Goal: Information Seeking & Learning: Find specific fact

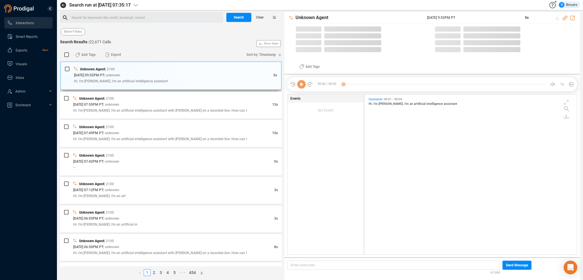
scroll to position [1, 3]
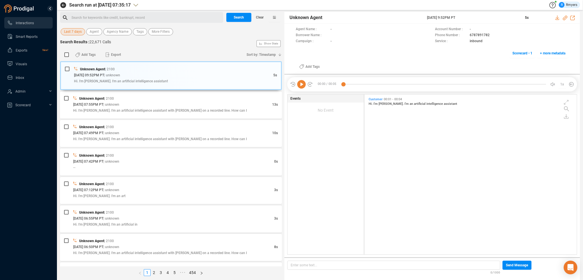
click at [75, 30] on span "Last 7 days" at bounding box center [73, 31] width 18 height 7
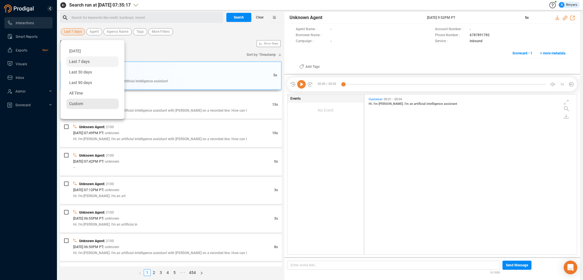
click at [84, 100] on div "Custom" at bounding box center [92, 103] width 52 height 11
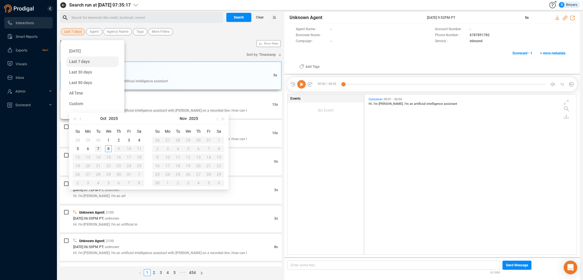
type input "[DATE]"
click at [100, 147] on div "7" at bounding box center [98, 148] width 7 height 7
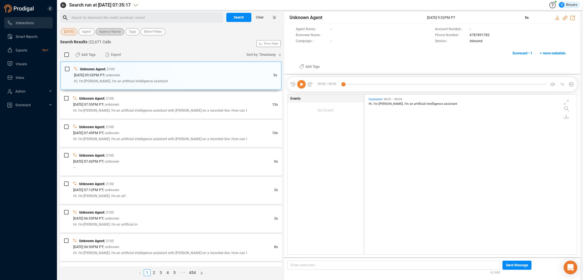
click at [110, 30] on span "Agency Name" at bounding box center [110, 31] width 22 height 7
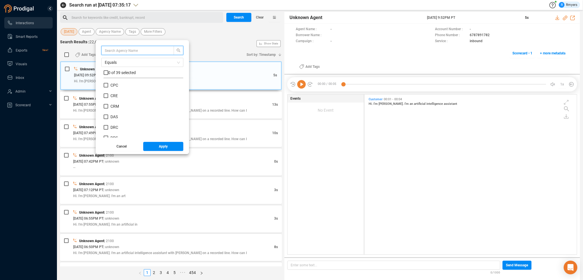
scroll to position [85, 0]
click at [112, 116] on span "CRM" at bounding box center [114, 116] width 9 height 5
click at [108, 116] on input "CRM" at bounding box center [106, 116] width 5 height 5
checkbox input "true"
click at [159, 146] on span "Apply" at bounding box center [163, 146] width 9 height 9
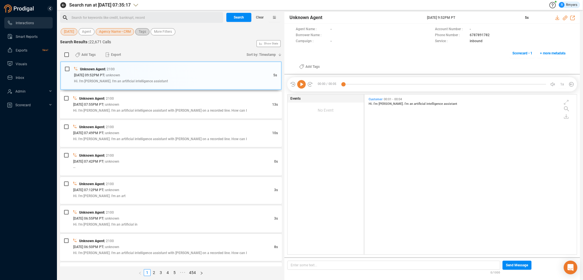
click at [143, 32] on span "Tags" at bounding box center [142, 31] width 7 height 7
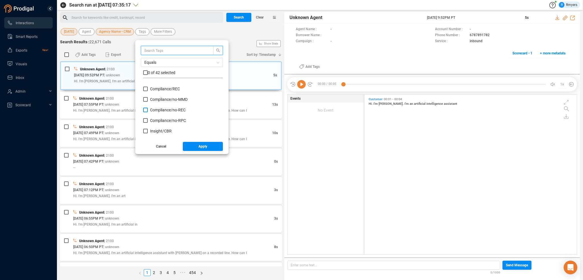
scroll to position [57, 0]
click at [160, 103] on span "Insight/ CBR" at bounding box center [161, 102] width 22 height 5
click at [148, 103] on input "Insight/ CBR" at bounding box center [145, 102] width 5 height 5
checkbox input "true"
click at [162, 112] on span "Insight/ CBR: Agent" at bounding box center [167, 113] width 34 height 5
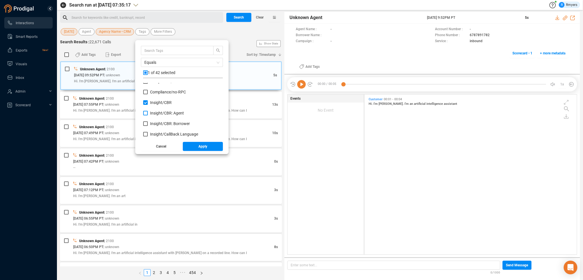
click at [148, 112] on input "Insight/ CBR: Agent" at bounding box center [145, 113] width 5 height 5
checkbox input "true"
click at [163, 121] on span "Insight/ CBR: Borrower" at bounding box center [170, 123] width 40 height 5
click at [148, 121] on input "Insight/ CBR: Borrower" at bounding box center [145, 123] width 5 height 5
checkbox input "true"
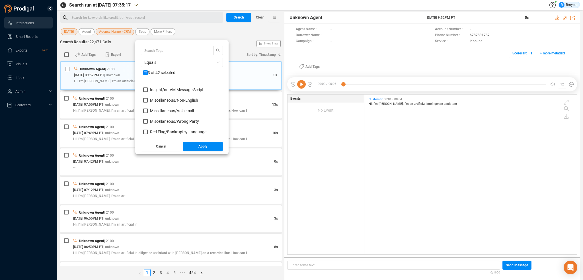
scroll to position [256, 0]
click at [155, 102] on span "Red Flag/ Bankruptcy Language" at bounding box center [178, 103] width 56 height 5
click at [148, 102] on input "Red Flag/ Bankruptcy Language" at bounding box center [145, 103] width 5 height 5
checkbox input "true"
drag, startPoint x: 159, startPoint y: 121, endPoint x: 159, endPoint y: 128, distance: 6.5
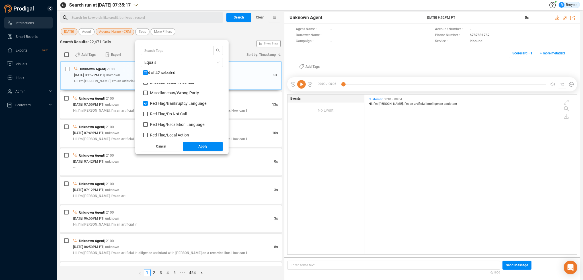
click at [159, 122] on label "Red Flag/ Escalation Language" at bounding box center [174, 124] width 63 height 6
click at [148, 122] on input "Red Flag/ Escalation Language" at bounding box center [145, 124] width 5 height 5
checkbox input "true"
click at [159, 135] on div "Miscellaneous/ Non-English Miscellaneous/ Voicemail Miscellaneous/ Wrong Party …" at bounding box center [183, 110] width 80 height 55
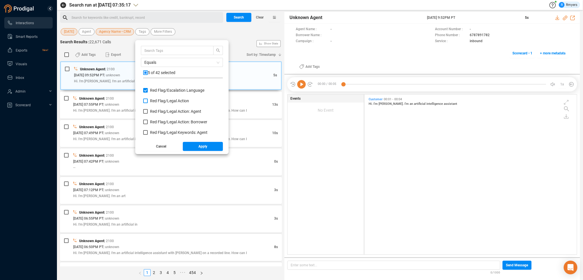
click at [156, 101] on span "Red Flag/ Legal Action" at bounding box center [169, 100] width 39 height 5
click at [148, 101] on input "Red Flag/ Legal Action" at bounding box center [145, 100] width 5 height 5
checkbox input "true"
click at [157, 110] on span "Red Flag/ Legal Action: Agent" at bounding box center [175, 111] width 51 height 5
click at [148, 110] on input "Red Flag/ Legal Action: Agent" at bounding box center [145, 111] width 5 height 5
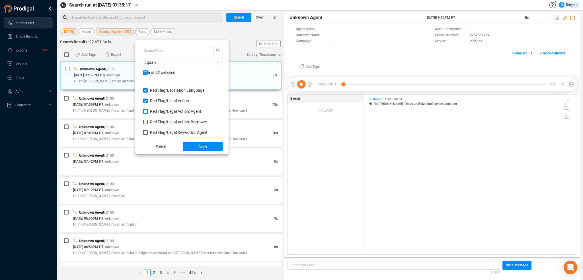
checkbox input "true"
click at [158, 123] on span "Red Flag/ Legal Action: Borrower" at bounding box center [178, 121] width 57 height 5
click at [148, 123] on input "Red Flag/ Legal Action: Borrower" at bounding box center [145, 121] width 5 height 5
checkbox input "true"
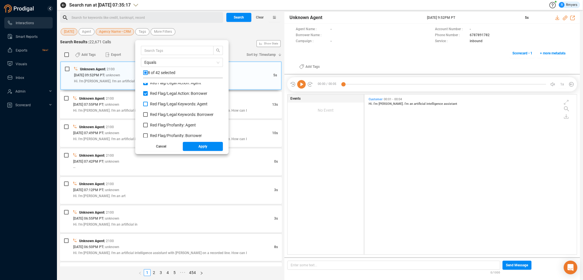
click at [158, 103] on span "Red Flag/ Legal Keywords: Agent" at bounding box center [178, 104] width 57 height 5
click at [148, 103] on input "Red Flag/ Legal Keywords: Agent" at bounding box center [145, 104] width 5 height 5
checkbox input "true"
drag, startPoint x: 158, startPoint y: 113, endPoint x: 155, endPoint y: 120, distance: 7.8
click at [158, 113] on span "Red Flag/ Legal Keywords: Borrower" at bounding box center [181, 114] width 63 height 5
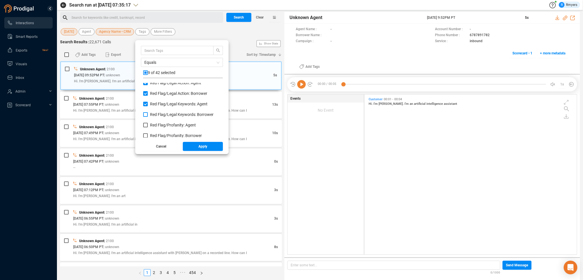
click at [148, 113] on input "Red Flag/ Legal Keywords: Borrower" at bounding box center [145, 114] width 5 height 5
checkbox input "true"
click at [155, 122] on label "Red Flag/ Profanity: Agent" at bounding box center [170, 125] width 55 height 6
click at [148, 123] on input "Red Flag/ Profanity: Agent" at bounding box center [145, 125] width 5 height 5
checkbox input "true"
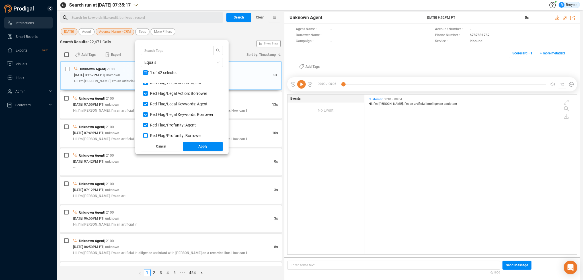
click at [157, 135] on span "Red Flag/ Profanity: Borrower" at bounding box center [176, 135] width 52 height 5
click at [148, 135] on input "Red Flag/ Profanity: Borrower" at bounding box center [145, 135] width 5 height 5
checkbox input "true"
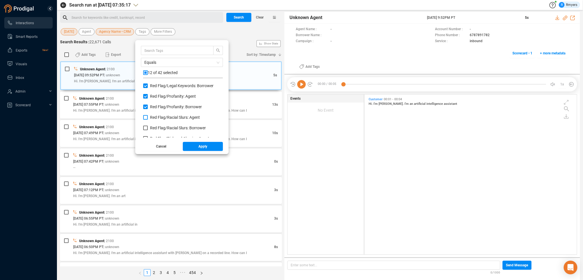
click at [154, 115] on span "Red Flag/ Racial Slurs: Agent" at bounding box center [175, 117] width 50 height 5
click at [148, 115] on input "Red Flag/ Racial Slurs: Agent" at bounding box center [145, 117] width 5 height 5
checkbox input "true"
click at [158, 127] on span "Red Flag/ Racial Slurs: Borrower" at bounding box center [178, 127] width 56 height 5
click at [148, 127] on input "Red Flag/ Racial Slurs: Borrower" at bounding box center [145, 127] width 5 height 5
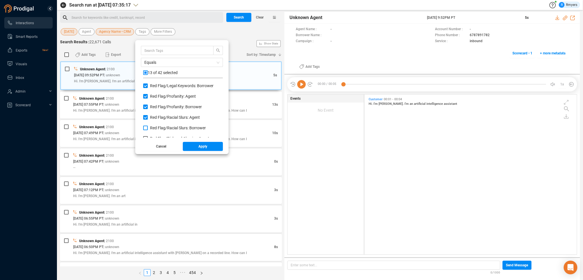
checkbox input "true"
drag, startPoint x: 165, startPoint y: 106, endPoint x: 166, endPoint y: 110, distance: 5.0
click at [164, 110] on span "Red Flag/ Risk and Abusive: Agent" at bounding box center [179, 110] width 59 height 5
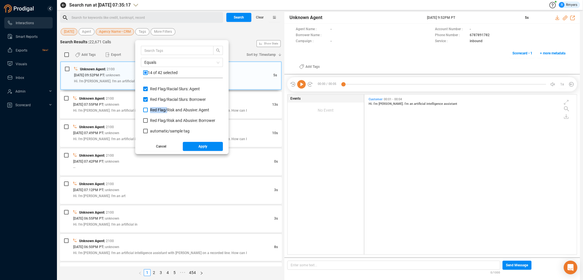
click at [148, 110] on input "Red Flag/ Risk and Abusive: Agent" at bounding box center [145, 110] width 5 height 5
checkbox input "true"
click at [164, 119] on span "Red Flag/ Risk and Abusive: Borrower" at bounding box center [182, 120] width 65 height 5
click at [148, 119] on input "Red Flag/ Risk and Abusive: Borrower" at bounding box center [145, 120] width 5 height 5
checkbox input "true"
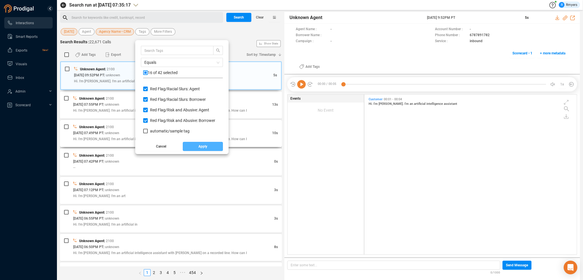
drag, startPoint x: 203, startPoint y: 146, endPoint x: 201, endPoint y: 138, distance: 8.2
click at [202, 145] on span "Apply" at bounding box center [202, 146] width 9 height 9
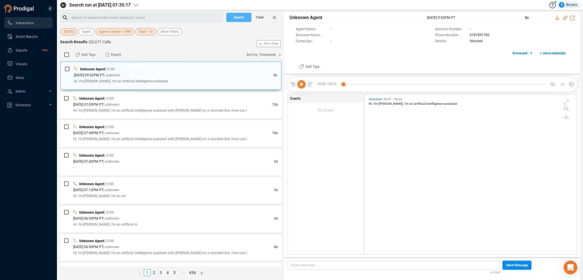
drag, startPoint x: 238, startPoint y: 15, endPoint x: 218, endPoint y: 23, distance: 20.9
click at [238, 16] on span "Search" at bounding box center [239, 17] width 10 height 9
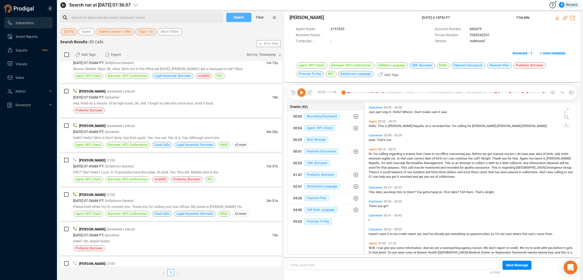
scroll to position [1512, 0]
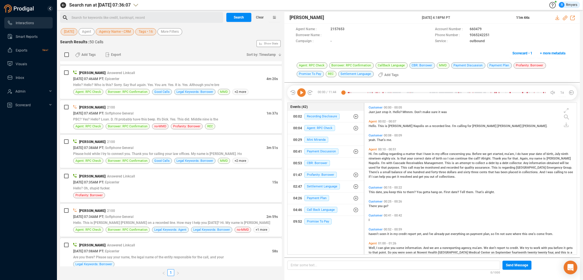
click at [197, 242] on div "[PERSON_NAME] | Answered Linkcall" at bounding box center [175, 245] width 205 height 6
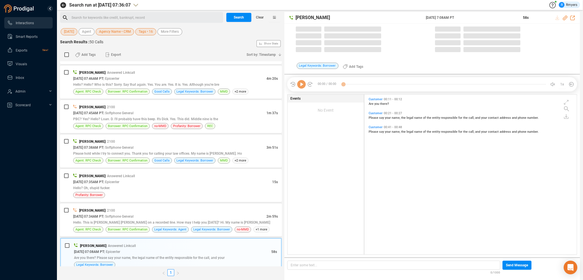
scroll to position [158, 209]
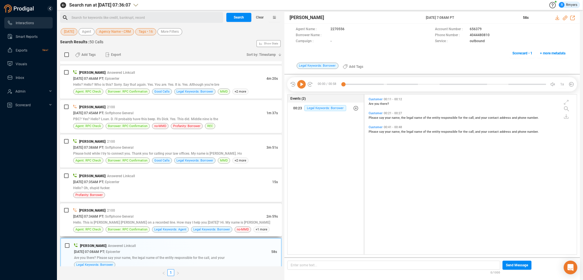
click at [184, 213] on div "[DATE] 07:34AM PT | Softphone General" at bounding box center [169, 216] width 193 height 6
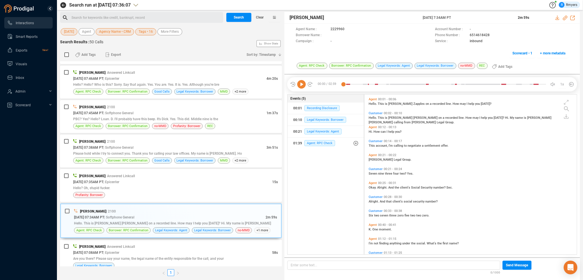
click at [300, 85] on icon at bounding box center [301, 84] width 9 height 9
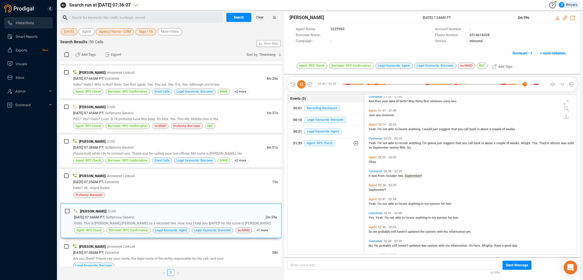
scroll to position [228, 0]
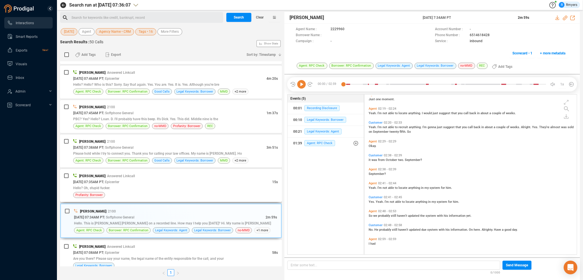
click at [146, 169] on div "[PERSON_NAME] | Answered Linkcall [DATE] 07:35AM PT | Epicenter 15s Hello? Oh, …" at bounding box center [171, 185] width 222 height 33
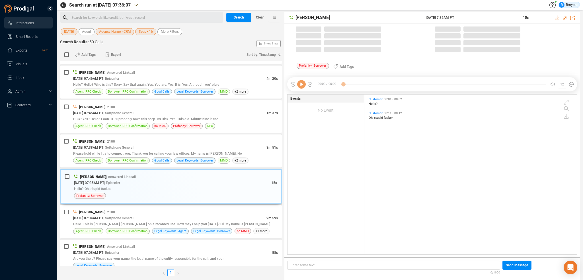
scroll to position [158, 209]
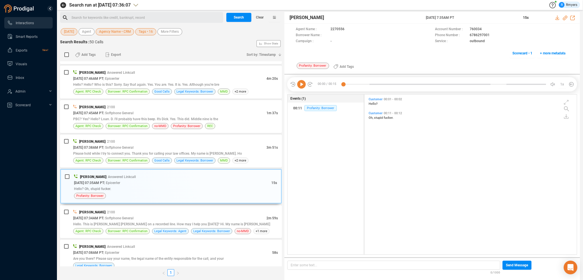
click at [187, 162] on div "[PERSON_NAME] | Answered Linkcall [DATE] 04:18PM PT | Softphone General 11m 44s…" at bounding box center [171, 163] width 222 height 205
click at [185, 151] on span "Please hold while I try to connect you. Thank you for calling your law offices.…" at bounding box center [157, 153] width 169 height 4
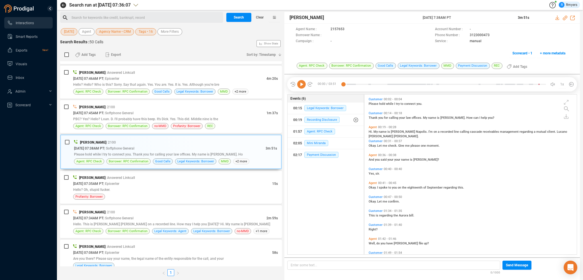
click at [302, 86] on icon at bounding box center [301, 84] width 9 height 9
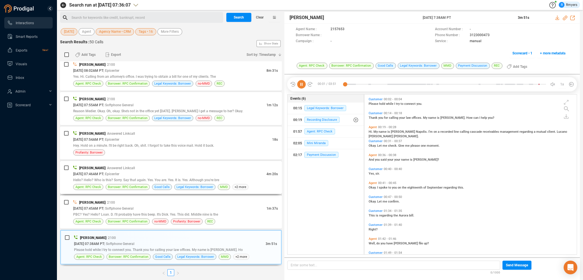
scroll to position [1425, 0]
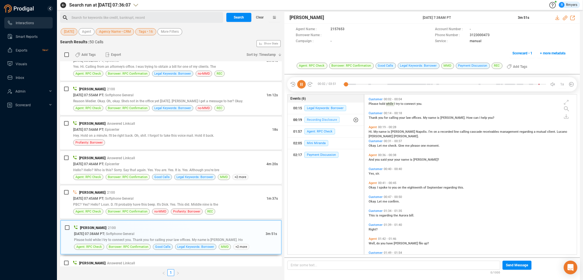
click at [313, 117] on span "Recording Disclosure" at bounding box center [321, 120] width 35 height 6
click at [315, 132] on span "Recording Disclosure" at bounding box center [325, 131] width 35 height 6
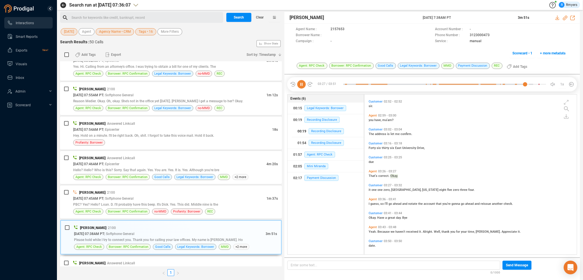
scroll to position [270, 0]
click at [171, 195] on div "[DATE] 07:45AM PT | Softphone General" at bounding box center [169, 198] width 193 height 6
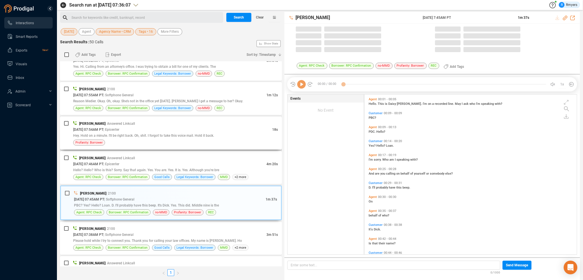
scroll to position [158, 209]
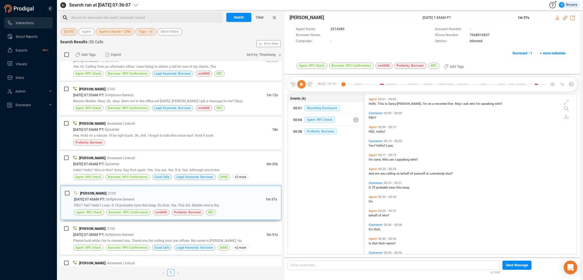
click at [300, 84] on icon at bounding box center [301, 84] width 9 height 9
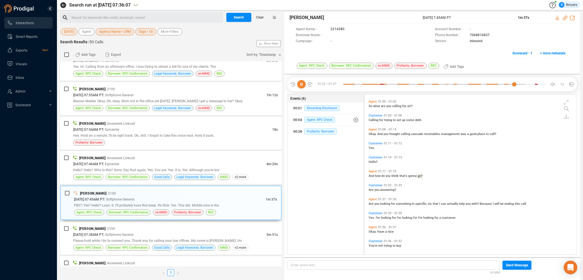
scroll to position [195, 0]
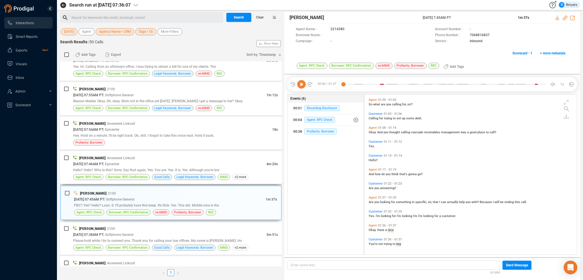
click at [177, 155] on div "[PERSON_NAME] | Answered Linkcall" at bounding box center [175, 158] width 205 height 6
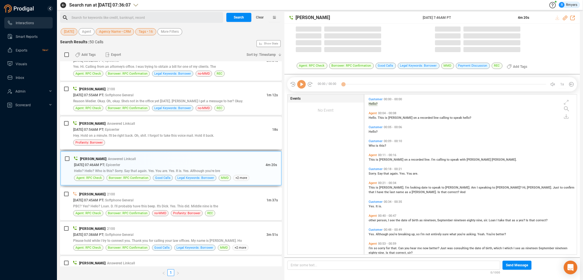
scroll to position [158, 209]
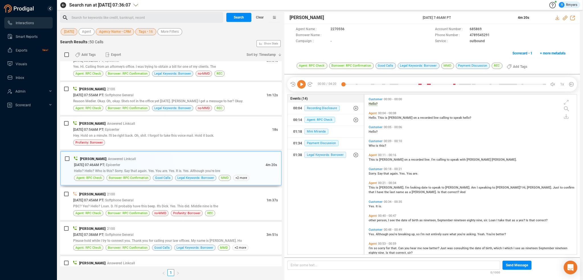
click at [299, 84] on icon at bounding box center [301, 84] width 9 height 9
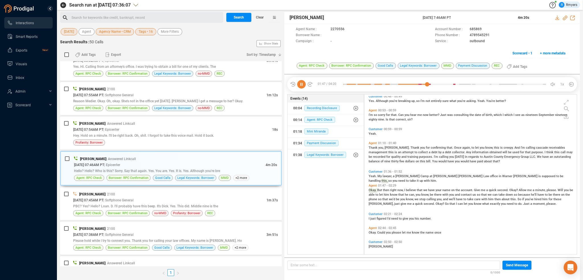
scroll to position [154, 0]
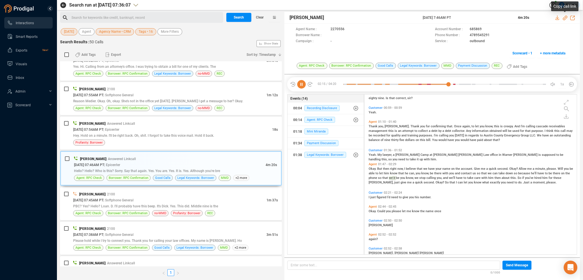
drag, startPoint x: 564, startPoint y: 18, endPoint x: 554, endPoint y: 21, distance: 10.3
click at [564, 18] on icon at bounding box center [564, 18] width 5 height 5
drag, startPoint x: 421, startPoint y: 19, endPoint x: 481, endPoint y: 20, distance: 60.0
click at [481, 20] on div "[PERSON_NAME] [DATE] 7:46AM PT 4m 20s" at bounding box center [431, 18] width 295 height 12
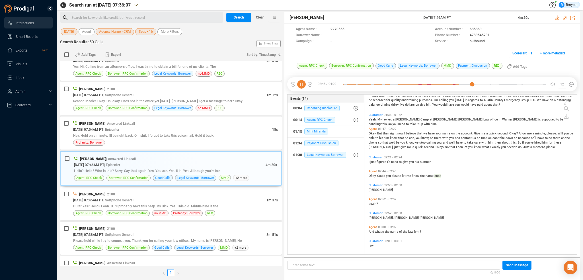
copy div "[DATE] 7:46AM PT"
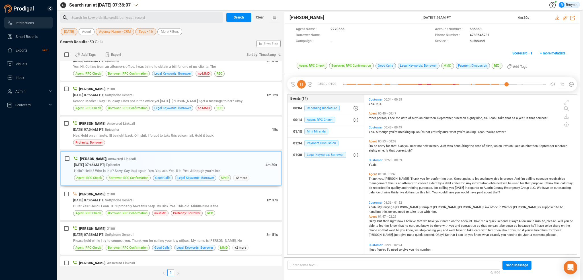
scroll to position [131, 0]
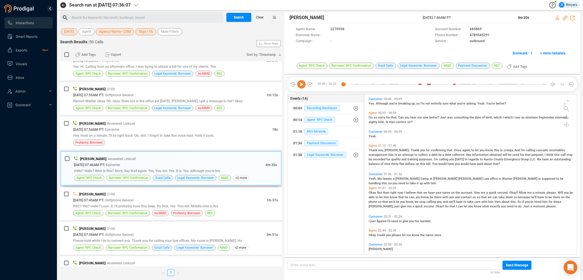
click at [372, 192] on span "Okay." at bounding box center [372, 193] width 9 height 4
click at [300, 82] on icon at bounding box center [301, 84] width 9 height 9
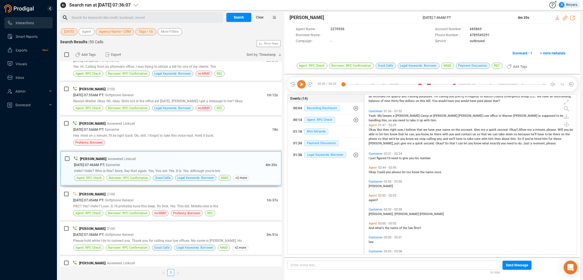
scroll to position [137, 0]
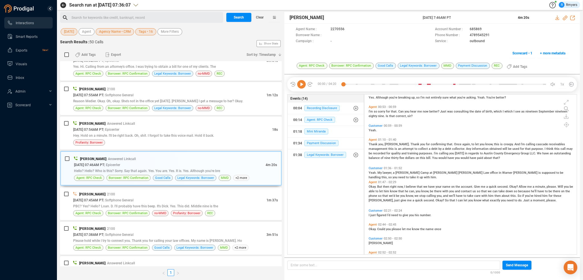
click at [373, 215] on span "just" at bounding box center [373, 215] width 6 height 4
click at [303, 85] on icon at bounding box center [301, 84] width 9 height 9
click at [373, 172] on span "Yeah." at bounding box center [372, 173] width 9 height 4
click at [304, 86] on icon at bounding box center [301, 84] width 9 height 9
click at [146, 133] on span "Hey. Hold on a minute. I'll be right back. Oh, shit. I forgot to take this voic…" at bounding box center [143, 135] width 141 height 4
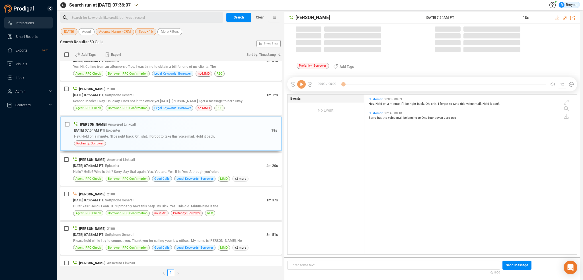
scroll to position [158, 209]
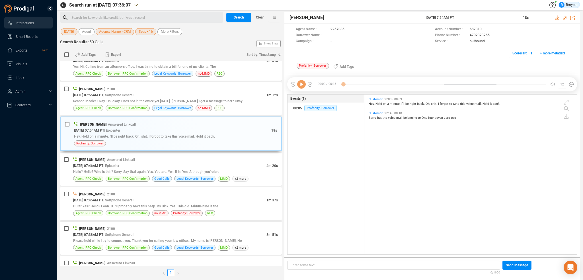
click at [302, 84] on icon at bounding box center [301, 84] width 9 height 9
click at [302, 85] on icon at bounding box center [301, 84] width 9 height 9
click at [133, 93] on span "| Softphone General" at bounding box center [118, 95] width 30 height 4
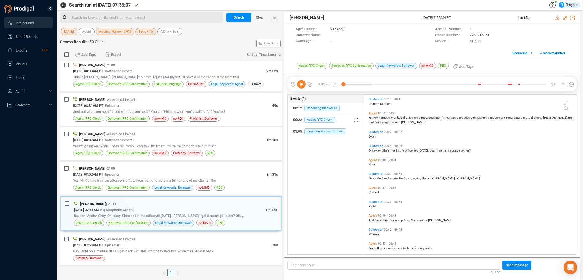
click at [299, 86] on icon at bounding box center [301, 84] width 9 height 9
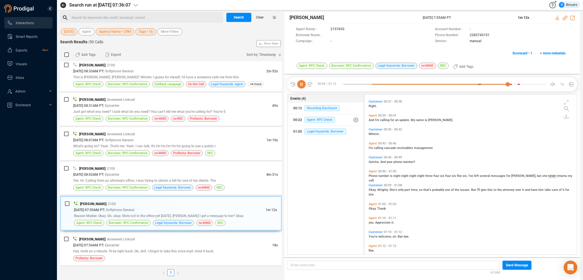
scroll to position [107, 0]
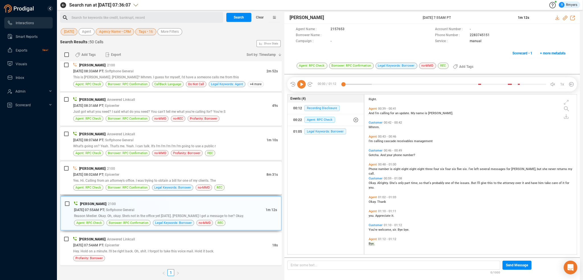
click at [174, 165] on div "[PERSON_NAME] | 2100" at bounding box center [175, 168] width 205 height 6
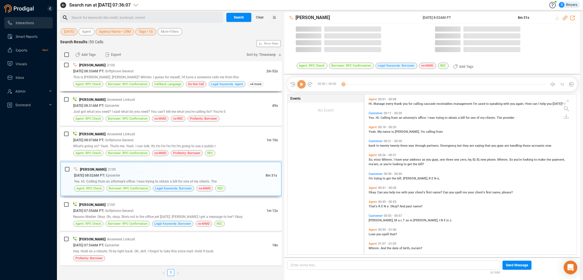
scroll to position [158, 209]
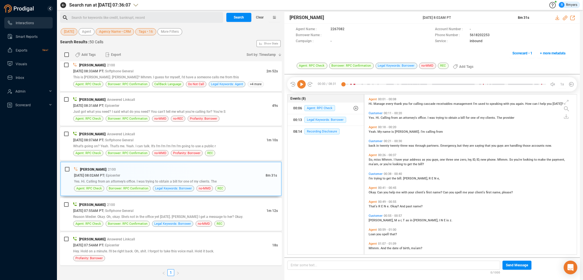
click at [301, 85] on icon at bounding box center [301, 84] width 9 height 9
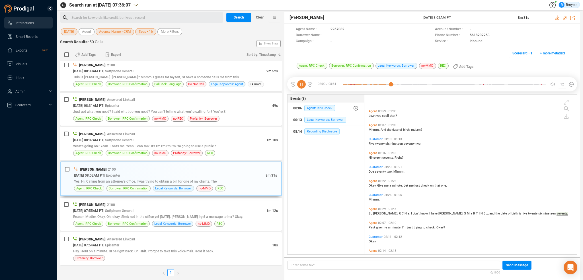
scroll to position [44, 0]
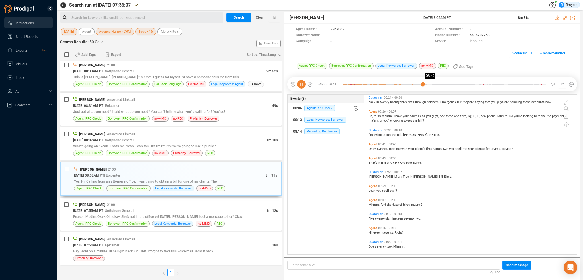
click at [431, 84] on div at bounding box center [444, 84] width 203 height 9
click at [427, 84] on div at bounding box center [444, 84] width 203 height 9
click at [474, 84] on div at bounding box center [444, 84] width 203 height 9
click at [565, 18] on icon at bounding box center [564, 18] width 5 height 5
drag, startPoint x: 415, startPoint y: 15, endPoint x: 466, endPoint y: 18, distance: 51.3
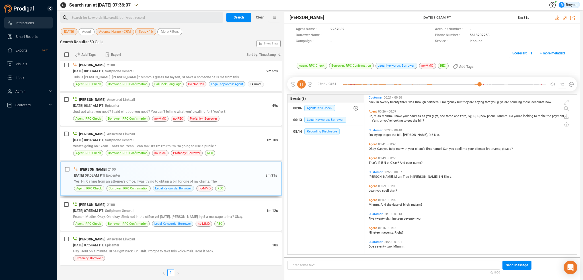
click at [466, 18] on div "[PERSON_NAME] [DATE] 8:02AM PT 8m 31s" at bounding box center [431, 18] width 295 height 12
copy div "[DATE] 8:02AM PT"
click at [533, 84] on div at bounding box center [444, 84] width 203 height 9
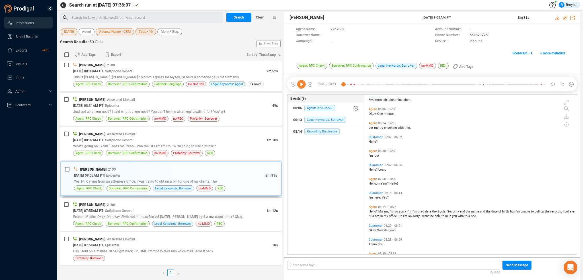
scroll to position [539, 0]
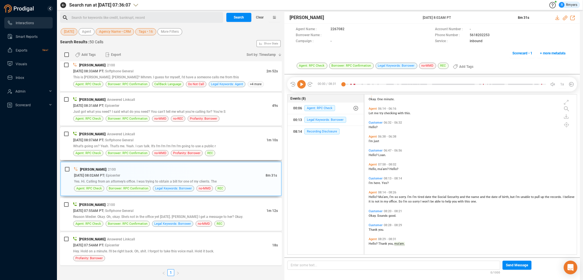
click at [118, 138] on span "| Softphone General" at bounding box center [118, 140] width 30 height 4
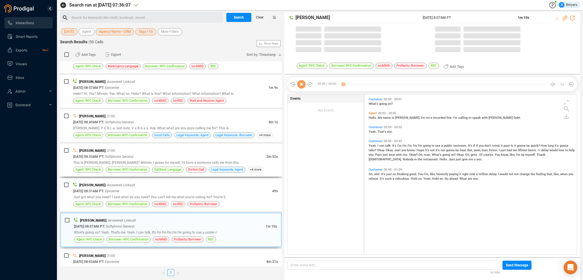
scroll to position [158, 209]
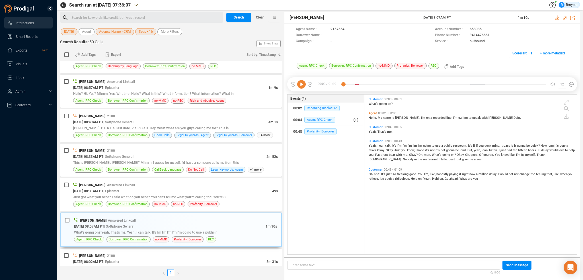
drag, startPoint x: 302, startPoint y: 83, endPoint x: 295, endPoint y: 88, distance: 7.8
click at [302, 83] on icon at bounding box center [301, 84] width 9 height 9
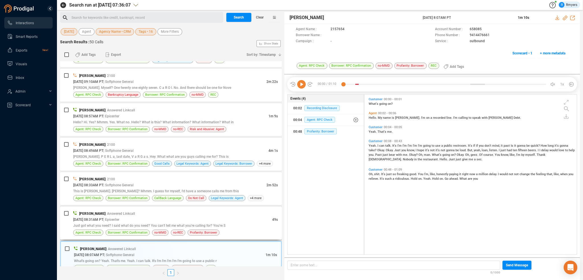
click at [140, 210] on div "[PERSON_NAME] | Answered Linkcall" at bounding box center [175, 213] width 205 height 6
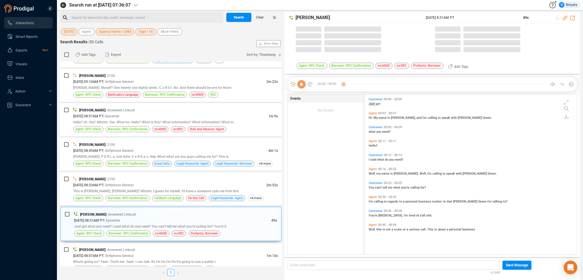
scroll to position [158, 209]
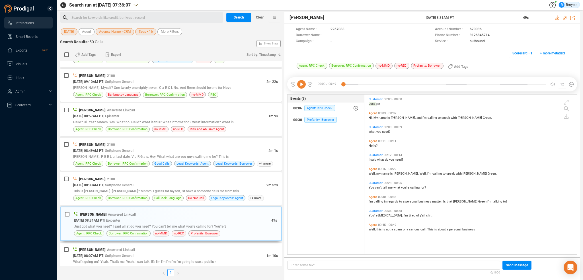
click at [304, 86] on icon at bounding box center [301, 84] width 9 height 9
click at [167, 189] on span "This is [PERSON_NAME]. [PERSON_NAME]? Mhmm. I guess for myself, I'd have a some…" at bounding box center [156, 191] width 166 height 4
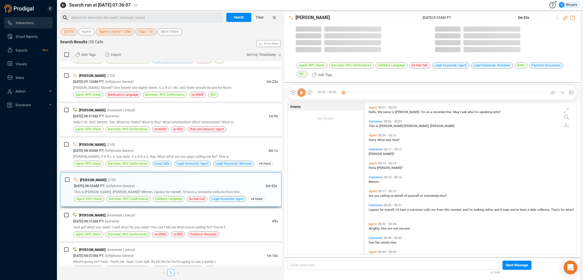
scroll to position [150, 209]
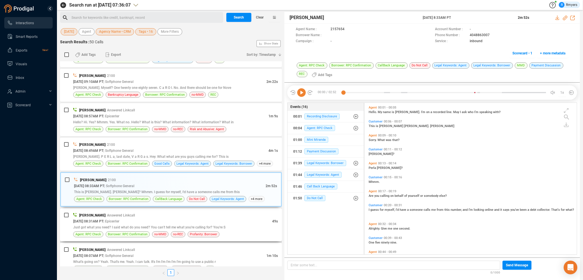
click at [113, 218] on div "[DATE] 08:31AM PT | Epicenter" at bounding box center [172, 221] width 199 height 6
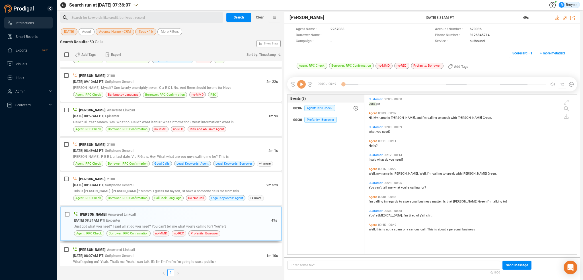
scroll to position [158, 209]
click at [144, 189] on span "This is [PERSON_NAME]. [PERSON_NAME]? Mhmm. I guess for myself, I'd have a some…" at bounding box center [156, 191] width 166 height 4
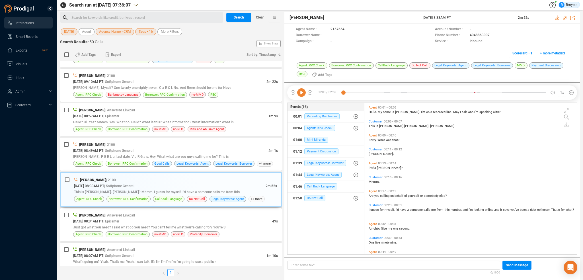
scroll to position [150, 209]
click at [300, 94] on icon at bounding box center [301, 92] width 9 height 9
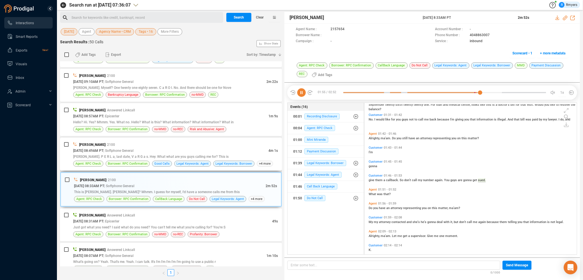
scroll to position [199, 0]
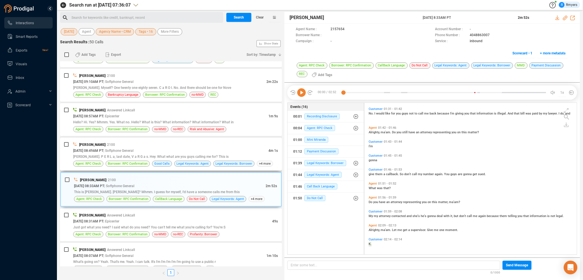
click at [160, 147] on div "[DATE] 08:49AM PT | Softphone General" at bounding box center [170, 150] width 195 height 6
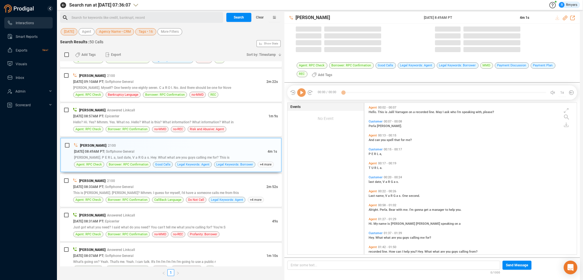
scroll to position [150, 209]
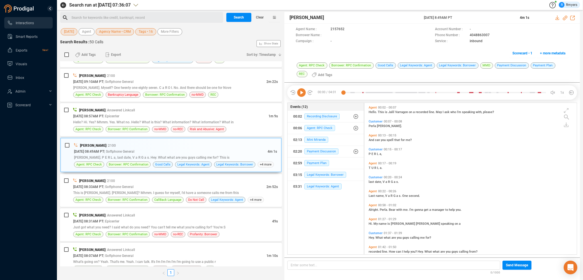
click at [303, 93] on icon at bounding box center [301, 92] width 9 height 9
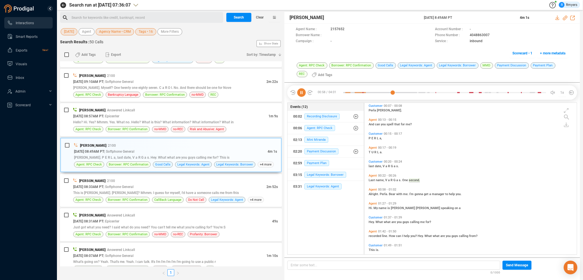
scroll to position [30, 0]
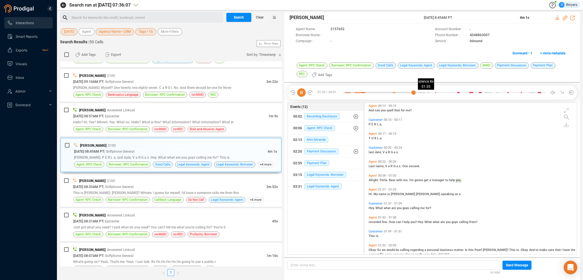
click at [424, 93] on div at bounding box center [444, 92] width 203 height 9
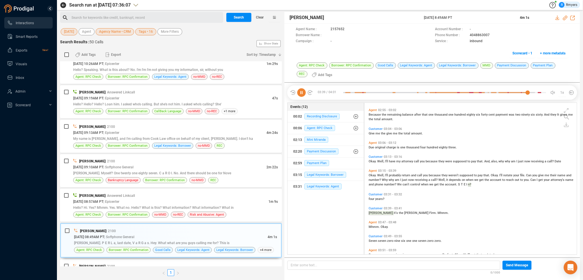
scroll to position [292, 0]
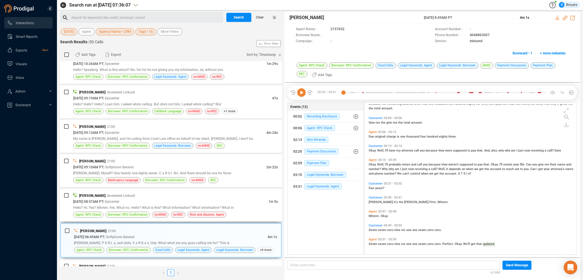
click at [114, 205] on span "Hello? Hi. Yes? Mhmm. Yes. What no. Hello? What is this? What information? What…" at bounding box center [153, 207] width 160 height 4
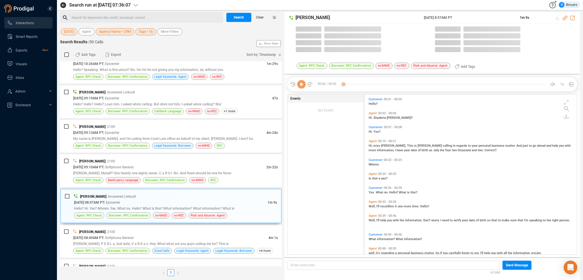
scroll to position [158, 209]
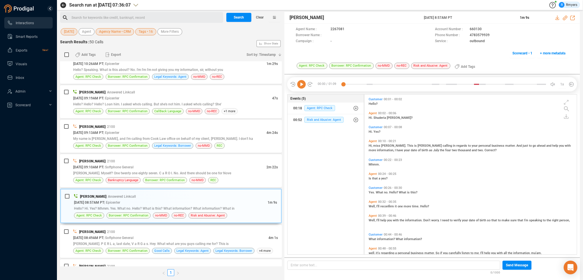
click at [300, 86] on icon at bounding box center [301, 84] width 9 height 9
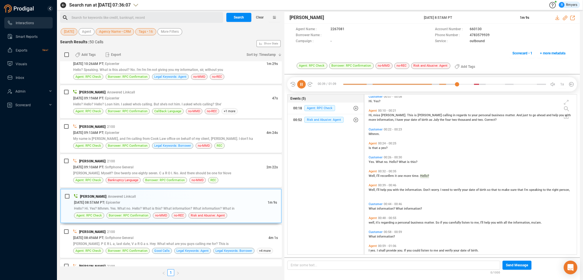
scroll to position [37, 0]
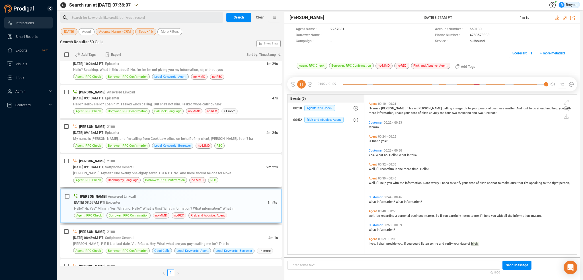
click at [122, 159] on div "[PERSON_NAME] | 2100" at bounding box center [175, 161] width 205 height 6
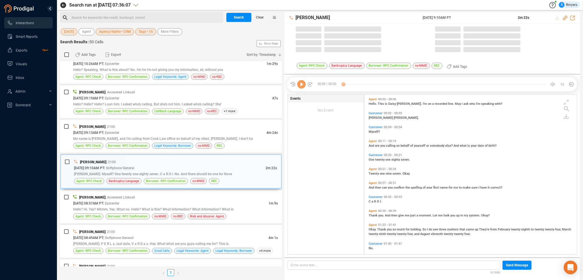
scroll to position [158, 209]
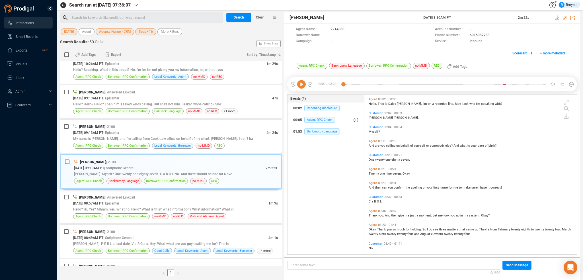
click at [302, 84] on icon at bounding box center [301, 84] width 9 height 9
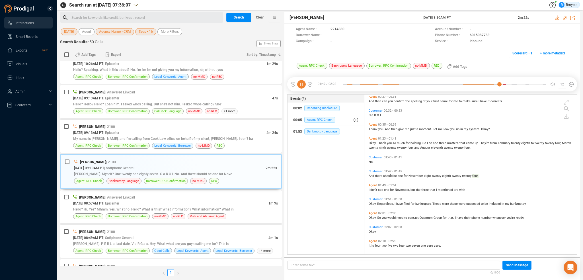
scroll to position [88, 0]
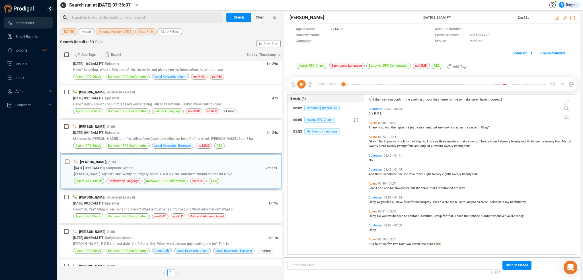
drag, startPoint x: 118, startPoint y: 135, endPoint x: 128, endPoint y: 136, distance: 9.8
click at [118, 137] on span "My name is [PERSON_NAME], and I'm calling from Cook Law office on behalf of my …" at bounding box center [163, 139] width 180 height 4
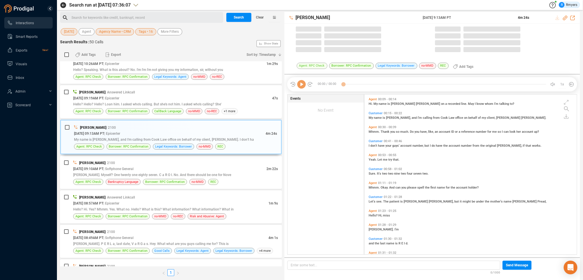
scroll to position [158, 209]
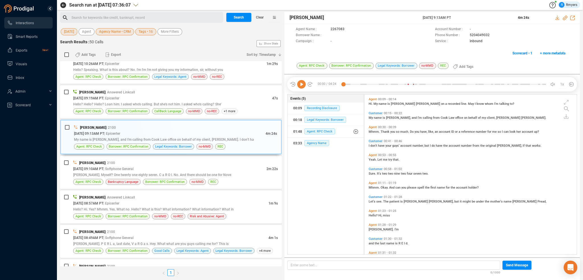
click at [302, 85] on icon at bounding box center [301, 84] width 9 height 9
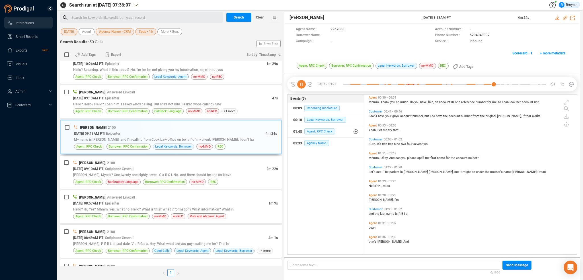
scroll to position [0, 0]
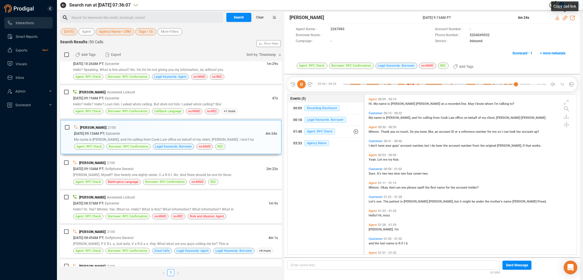
click at [565, 17] on icon at bounding box center [564, 18] width 5 height 5
drag, startPoint x: 421, startPoint y: 17, endPoint x: 475, endPoint y: 16, distance: 54.3
click at [475, 16] on div "[PERSON_NAME] [DATE] 9:13AM PT 4m 24s" at bounding box center [431, 18] width 295 height 12
copy div "[DATE] 9:13AM PT"
click at [369, 117] on span "My" at bounding box center [370, 118] width 5 height 4
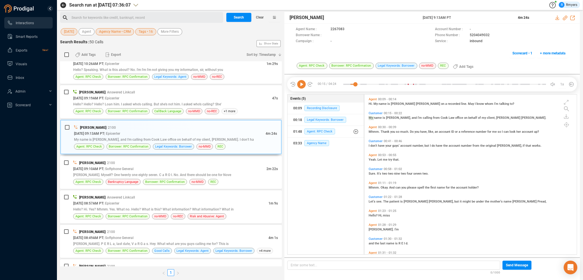
click at [299, 87] on icon at bounding box center [301, 84] width 9 height 9
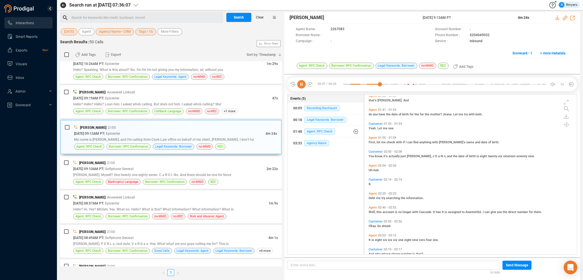
scroll to position [280, 0]
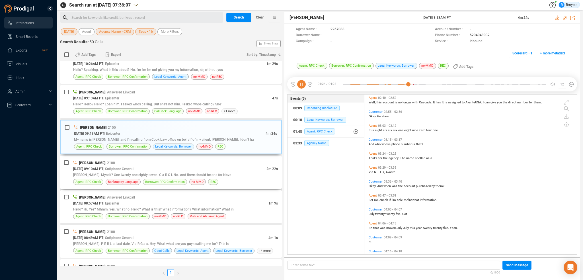
click at [168, 179] on span "Borrower: RPC Confirmation" at bounding box center [165, 181] width 40 height 5
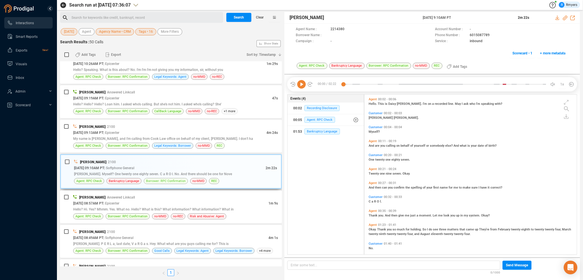
scroll to position [158, 209]
click at [149, 102] on span "Hello? Hello? Hello? Loan him. I asked who's calling. But she's not him. I aske…" at bounding box center [147, 104] width 148 height 4
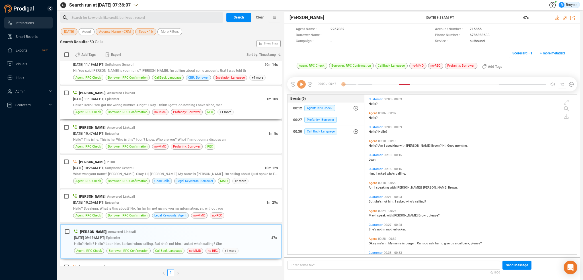
scroll to position [970, 0]
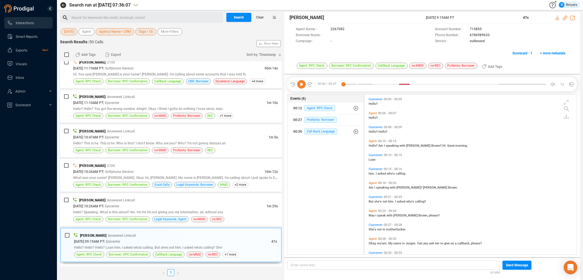
click at [300, 85] on icon at bounding box center [301, 84] width 9 height 9
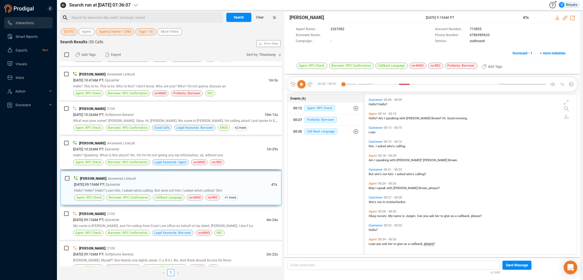
scroll to position [998, 0]
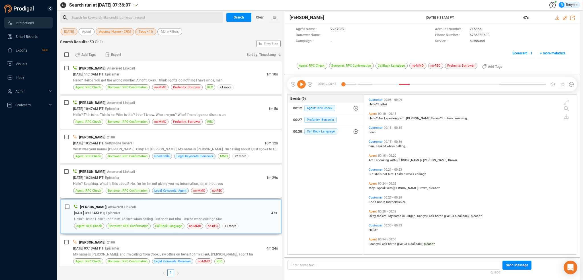
click at [151, 183] on div "[PERSON_NAME] | Answered Linkcall [DATE] 10:26AM PT | Epicenter 1m 29s Hello? S…" at bounding box center [175, 180] width 205 height 25
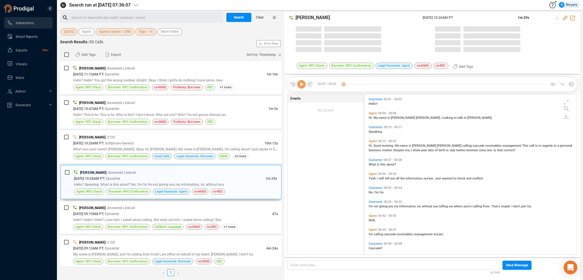
scroll to position [158, 209]
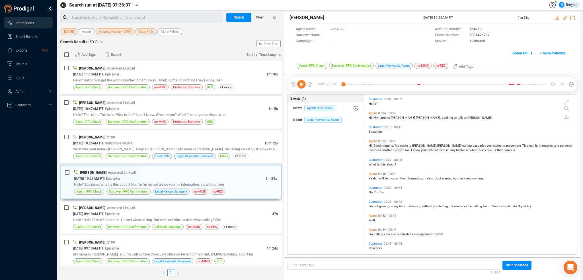
click at [303, 85] on icon at bounding box center [301, 84] width 9 height 9
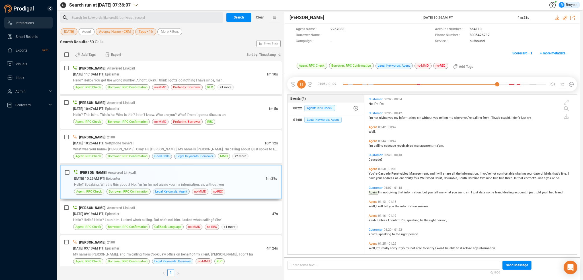
scroll to position [93, 0]
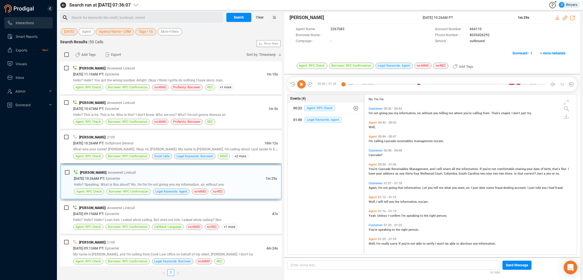
drag, startPoint x: 142, startPoint y: 145, endPoint x: 135, endPoint y: 146, distance: 7.5
click at [142, 146] on span "What was your name? [PERSON_NAME]. Okay. Hi, [PERSON_NAME]. My name is [PERSON_…" at bounding box center [175, 148] width 205 height 5
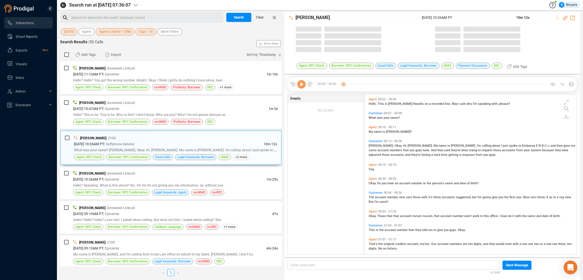
scroll to position [158, 209]
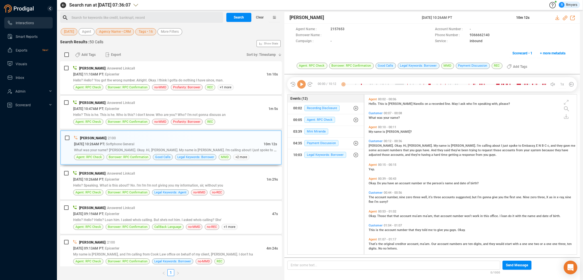
click at [302, 87] on icon at bounding box center [301, 84] width 9 height 9
click at [302, 86] on icon at bounding box center [301, 84] width 9 height 9
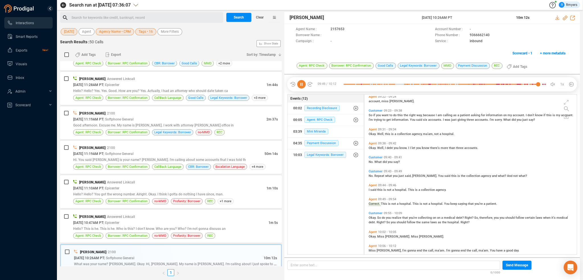
scroll to position [1282, 0]
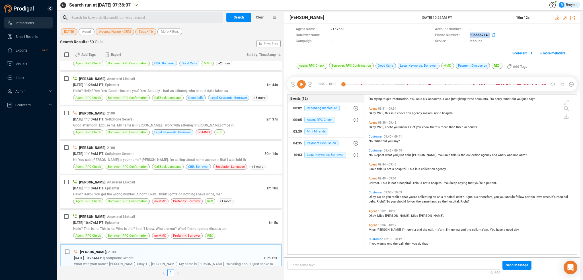
drag, startPoint x: 464, startPoint y: 34, endPoint x: 489, endPoint y: 34, distance: 24.7
click at [489, 34] on div "Phone Number : [PHONE_NUMBER]" at bounding box center [501, 35] width 133 height 6
copy div "9366662140"
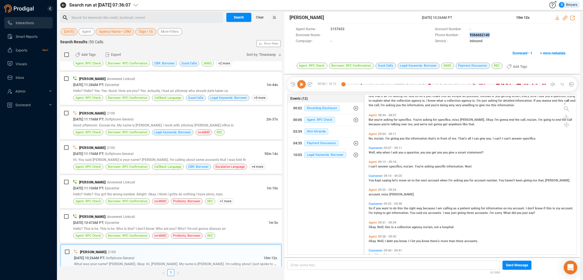
scroll to position [1112, 0]
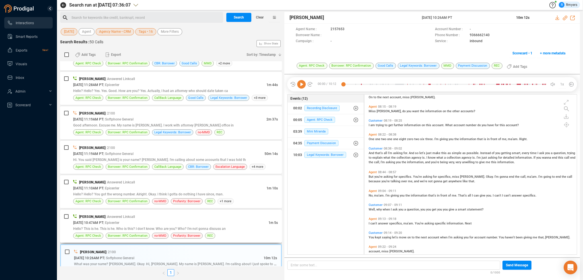
click at [168, 215] on div "[PERSON_NAME] | Answered Linkcall" at bounding box center [175, 216] width 205 height 6
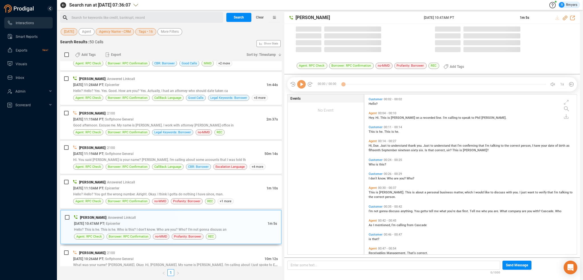
scroll to position [158, 209]
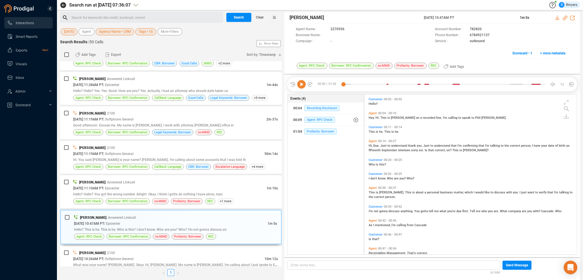
click at [301, 85] on icon at bounding box center [301, 84] width 9 height 9
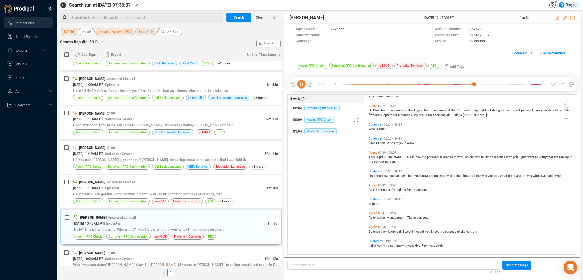
scroll to position [37, 0]
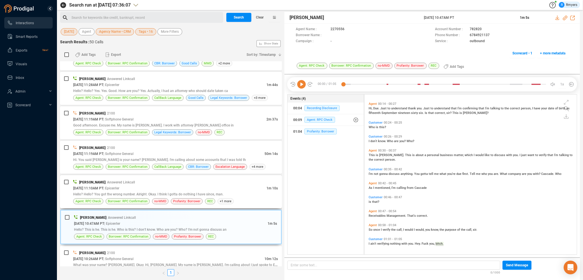
click at [166, 185] on div "[DATE] 11:10AM PT | Epicenter" at bounding box center [169, 188] width 193 height 6
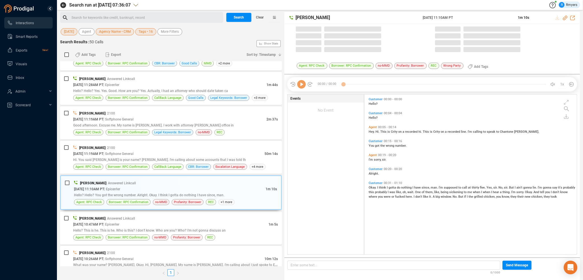
scroll to position [158, 209]
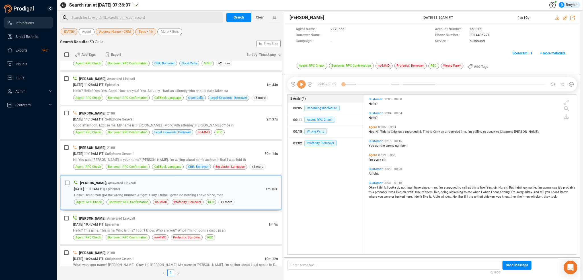
click at [301, 85] on icon at bounding box center [301, 84] width 9 height 9
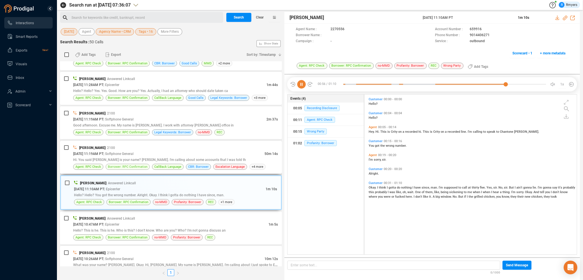
click at [126, 164] on span "Borrower: RPC Confirmation" at bounding box center [128, 166] width 40 height 5
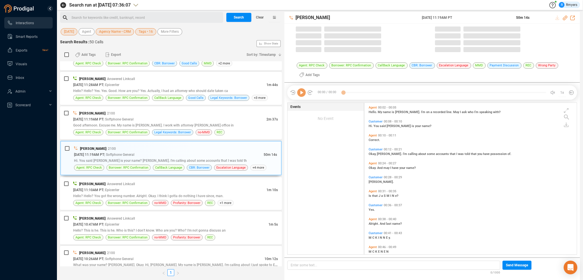
scroll to position [150, 209]
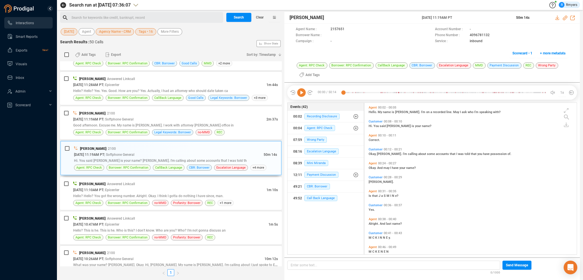
click at [303, 94] on icon at bounding box center [301, 92] width 9 height 9
click at [377, 152] on span "[PERSON_NAME]." at bounding box center [390, 154] width 26 height 4
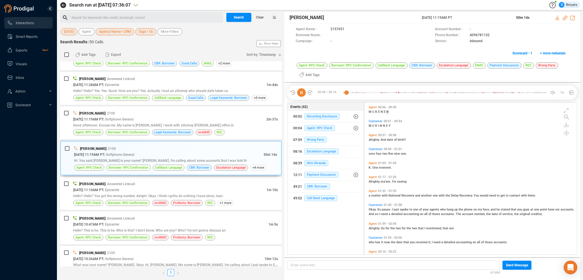
scroll to position [157, 0]
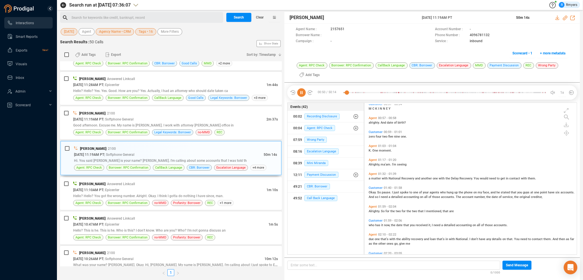
click at [372, 178] on span "matter" at bounding box center [376, 178] width 11 height 4
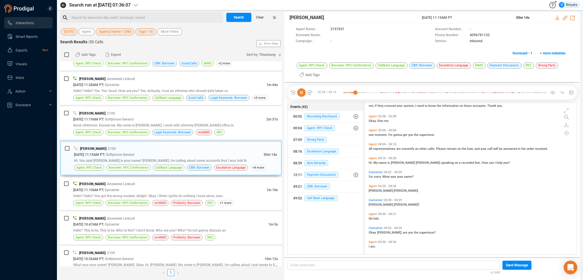
scroll to position [327, 0]
click at [370, 162] on span "Hi." at bounding box center [370, 162] width 5 height 4
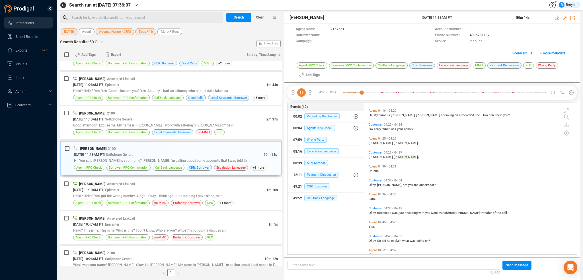
scroll to position [384, 0]
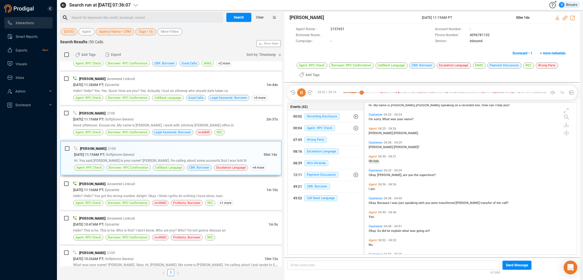
click at [372, 204] on div "Customer 04:38 - 04:45 Okay. Because I was just speaking with you were transfer…" at bounding box center [471, 200] width 209 height 11
click at [372, 200] on div "Okay. Because I was just speaking with you were transferred [PERSON_NAME] trans…" at bounding box center [471, 202] width 207 height 5
click at [369, 203] on span "Okay." at bounding box center [372, 203] width 9 height 4
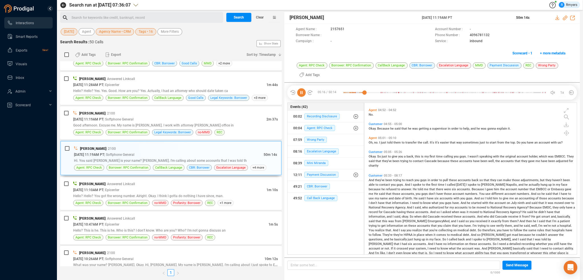
scroll to position [552, 0]
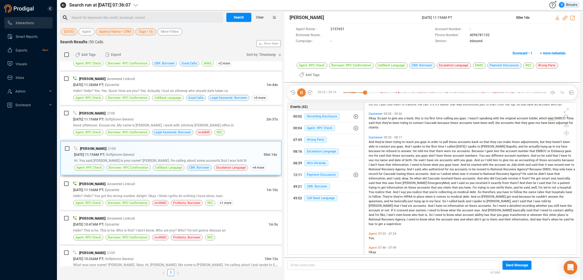
click at [372, 142] on span "And" at bounding box center [371, 142] width 6 height 4
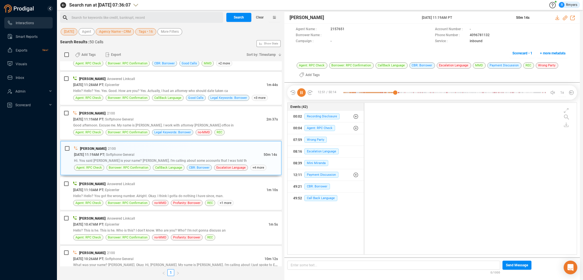
scroll to position [1211, 0]
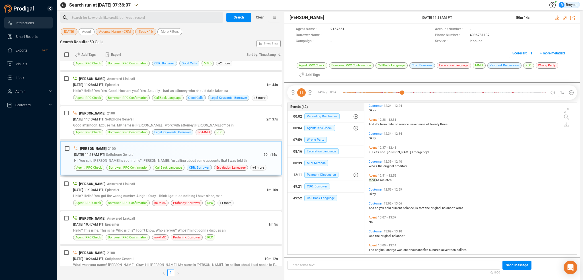
click at [564, 18] on icon at bounding box center [564, 18] width 5 height 5
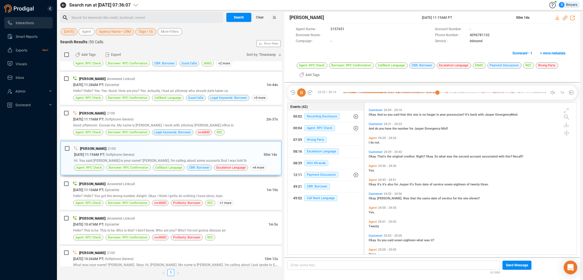
scroll to position [2968, 0]
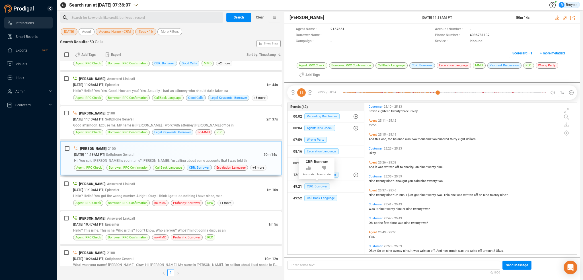
click at [312, 187] on span "CBR: Borrower" at bounding box center [317, 186] width 26 height 6
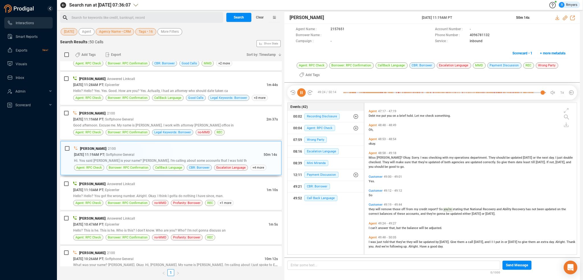
scroll to position [5935, 0]
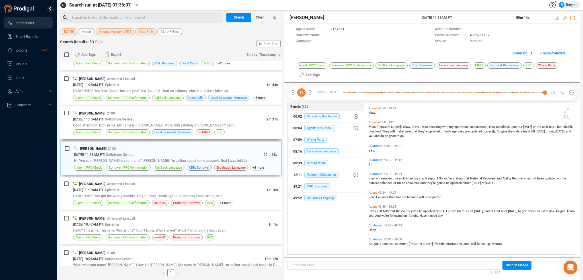
click at [163, 133] on div "[PERSON_NAME] | 2100 [DATE] 11:19AM PT | Softphone General 2m 37s Good afternoo…" at bounding box center [171, 122] width 222 height 33
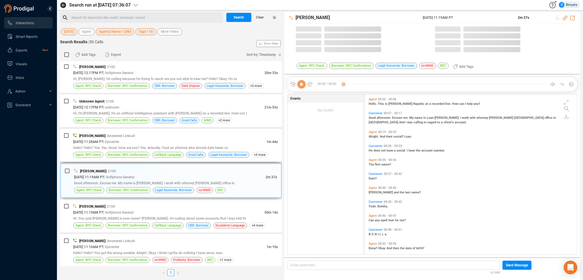
scroll to position [158, 209]
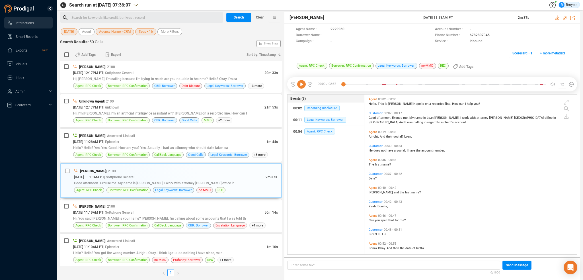
click at [302, 85] on icon at bounding box center [301, 84] width 9 height 9
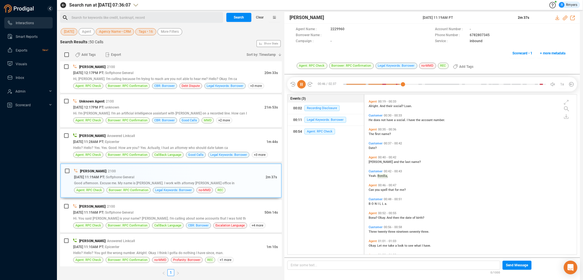
scroll to position [44, 0]
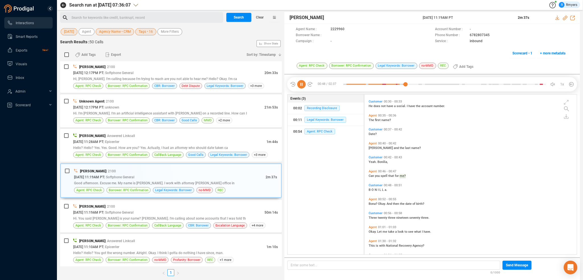
click at [301, 85] on icon at bounding box center [301, 84] width 9 height 9
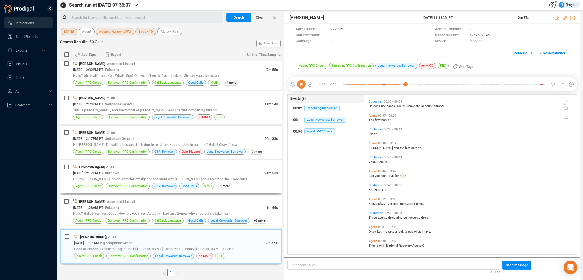
scroll to position [771, 0]
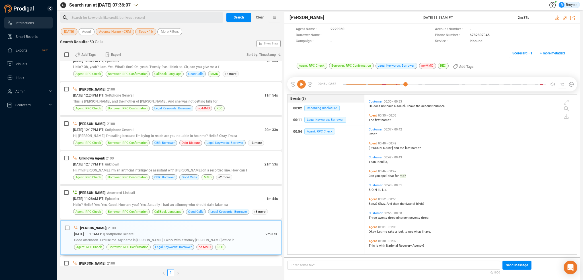
click at [300, 83] on icon at bounding box center [301, 84] width 9 height 9
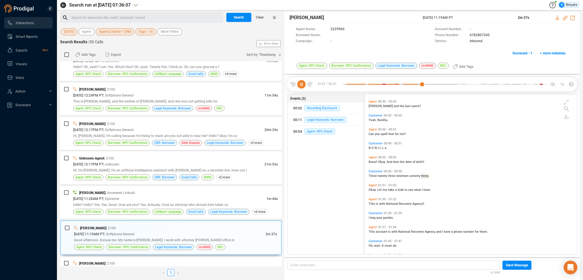
scroll to position [100, 0]
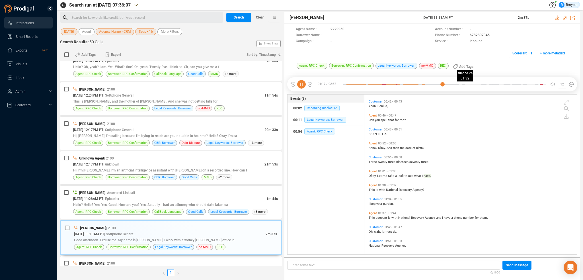
click at [461, 84] on div at bounding box center [444, 84] width 203 height 9
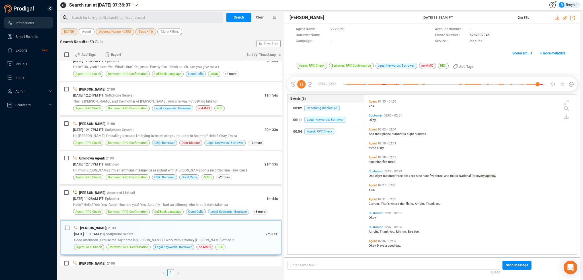
scroll to position [255, 0]
click at [165, 189] on div "[PERSON_NAME] | Answered Linkcall" at bounding box center [175, 192] width 205 height 6
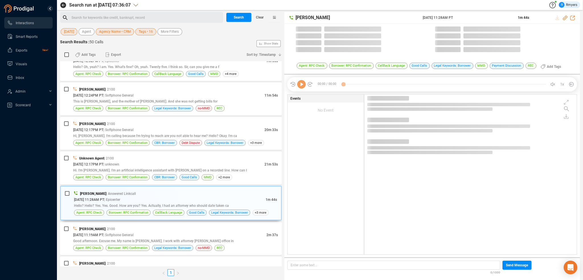
click at [301, 86] on icon at bounding box center [301, 84] width 9 height 9
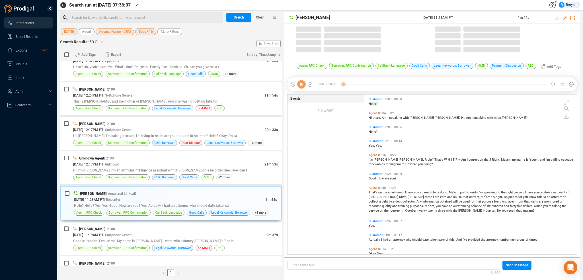
scroll to position [158, 209]
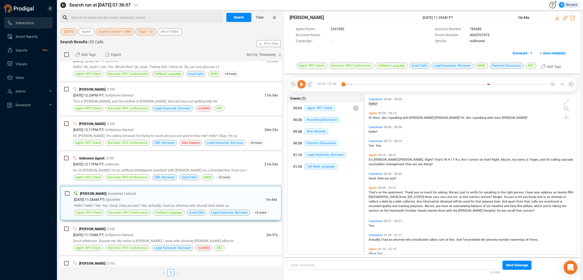
click at [307, 85] on icon at bounding box center [309, 84] width 4 height 4
click at [343, 84] on div at bounding box center [444, 84] width 203 height 9
click at [299, 84] on icon at bounding box center [301, 84] width 9 height 9
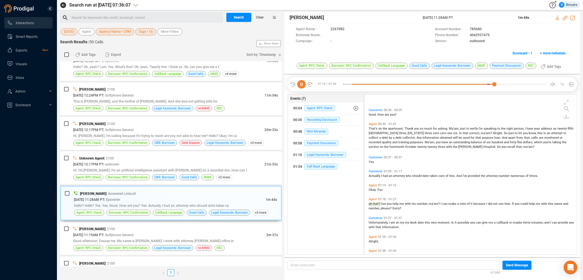
scroll to position [89, 0]
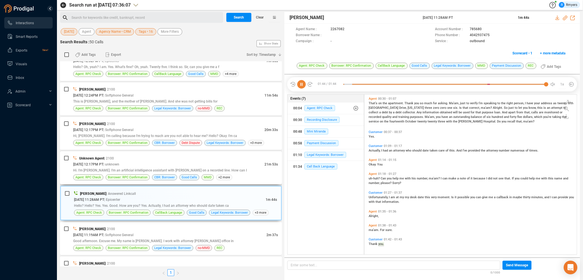
click at [156, 169] on span "Hi. I'm [PERSON_NAME]. I'm an artificial intelligence assistant with [PERSON_NA…" at bounding box center [160, 170] width 174 height 4
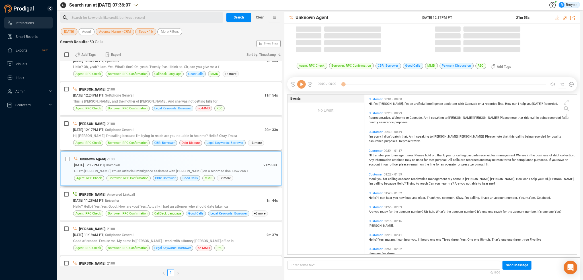
scroll to position [158, 209]
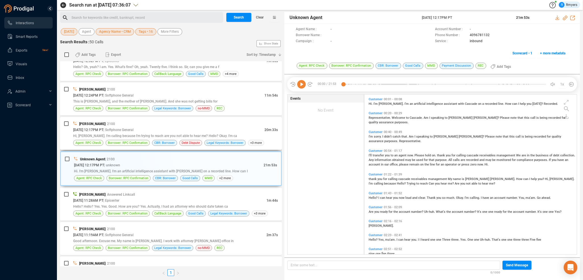
click at [148, 127] on div "[DATE] 12:17PM PT | Softphone General" at bounding box center [168, 130] width 191 height 6
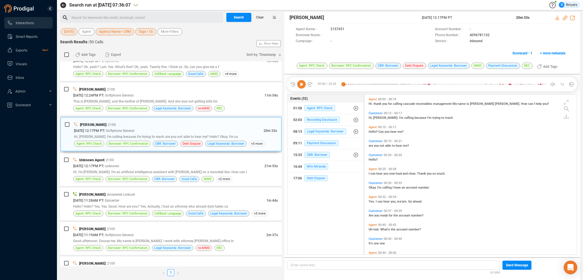
click at [300, 87] on icon at bounding box center [301, 84] width 9 height 9
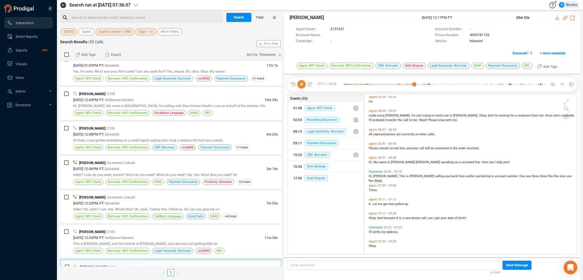
scroll to position [532, 0]
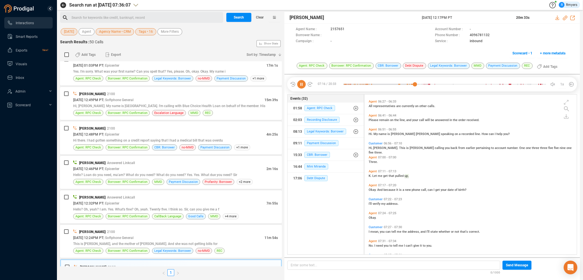
click at [299, 85] on icon at bounding box center [301, 84] width 9 height 9
click at [299, 84] on icon at bounding box center [301, 84] width 9 height 9
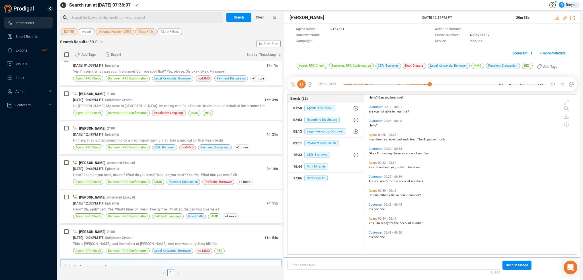
scroll to position [0, 0]
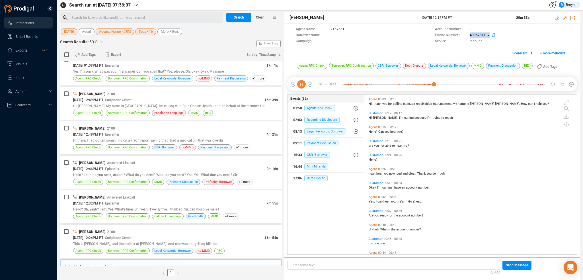
drag, startPoint x: 468, startPoint y: 36, endPoint x: 490, endPoint y: 36, distance: 22.5
click at [490, 36] on div "Phone Number : [PHONE_NUMBER]" at bounding box center [501, 35] width 133 height 6
copy span "4096781132"
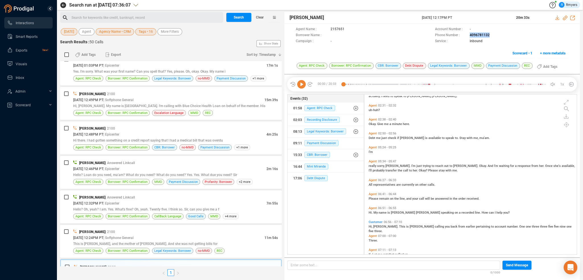
scroll to position [455, 0]
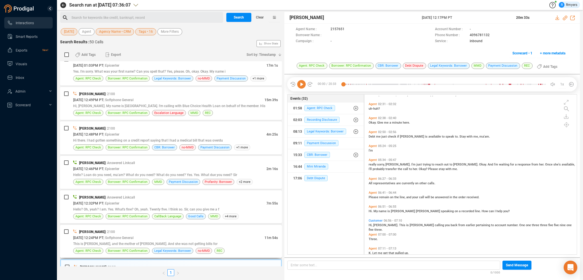
click at [150, 240] on div "This is [PERSON_NAME], and the mother of [PERSON_NAME]. And she was not getting…" at bounding box center [175, 243] width 205 height 6
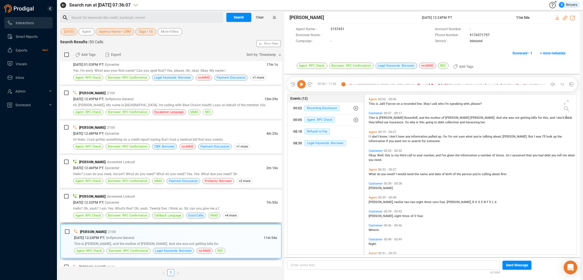
scroll to position [628, 0]
click at [299, 84] on icon at bounding box center [301, 84] width 9 height 9
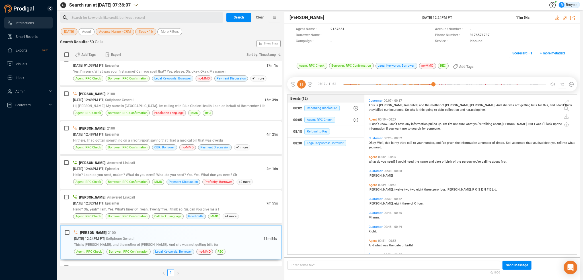
scroll to position [0, 0]
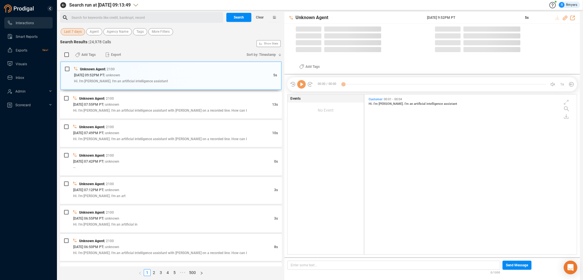
scroll to position [158, 209]
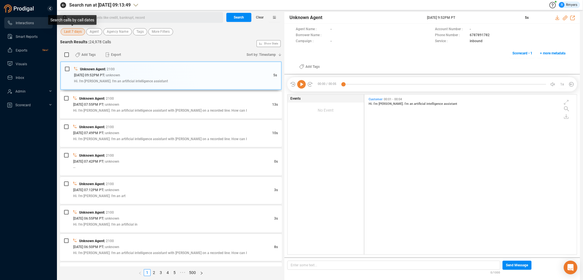
click at [72, 30] on span "Last 7 days" at bounding box center [73, 31] width 18 height 7
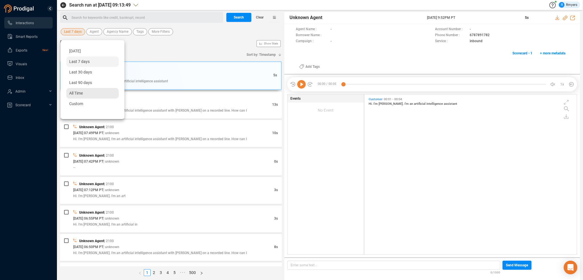
click at [78, 92] on span "All Time" at bounding box center [76, 93] width 14 height 5
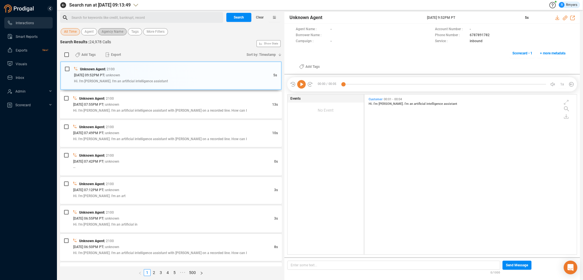
click at [116, 32] on span "Agency Name" at bounding box center [113, 31] width 22 height 7
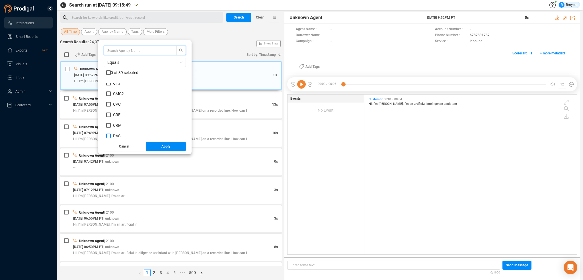
scroll to position [85, 0]
click at [115, 117] on span "CRM" at bounding box center [117, 116] width 9 height 5
click at [111, 117] on input "CRM" at bounding box center [108, 116] width 5 height 5
checkbox input "true"
click at [153, 145] on button "Apply" at bounding box center [166, 146] width 40 height 9
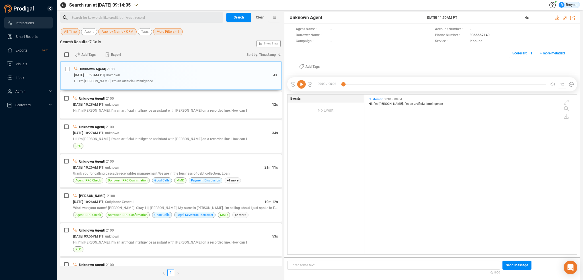
scroll to position [0, 0]
click at [154, 131] on div "10/07/2025 @ 10:27AM PT | unknown" at bounding box center [172, 133] width 199 height 6
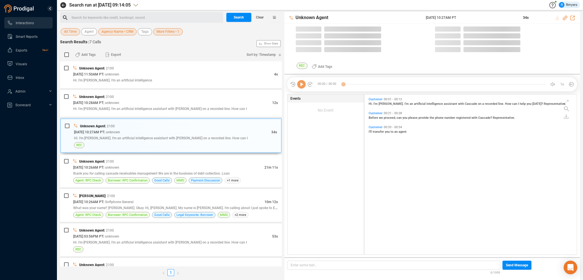
scroll to position [158, 209]
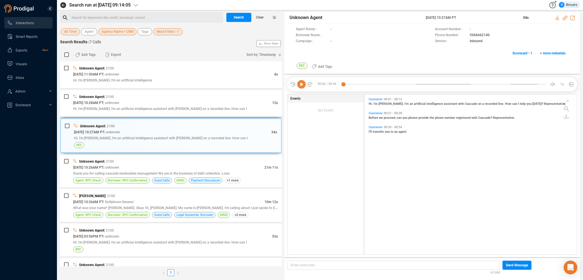
click at [142, 103] on div "10/07/2025 @ 10:28AM PT | unknown" at bounding box center [172, 103] width 199 height 6
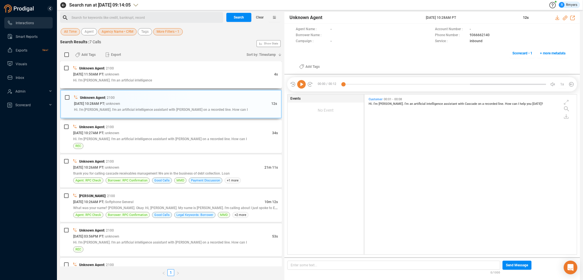
click at [151, 86] on div "Unknown Agent | 2100 10/07/2025 @ 11:50AM PT | unknown 4s Hi. I'm Sophie. I'm a…" at bounding box center [171, 74] width 222 height 27
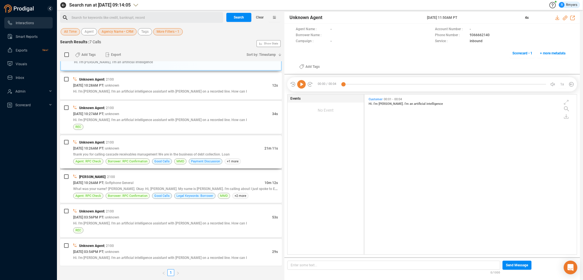
scroll to position [0, 0]
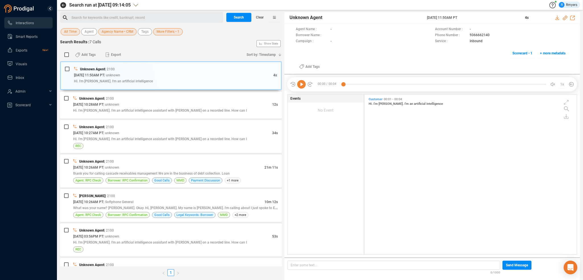
click at [162, 30] on span "More Filters • 1" at bounding box center [167, 31] width 23 height 7
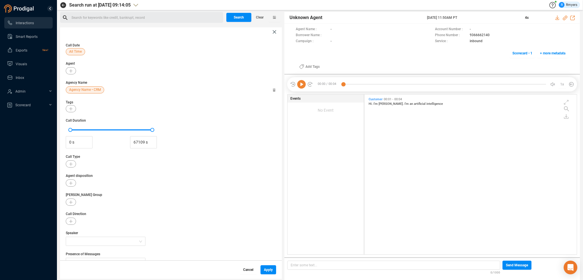
click at [247, 268] on span "Cancel" at bounding box center [248, 269] width 10 height 9
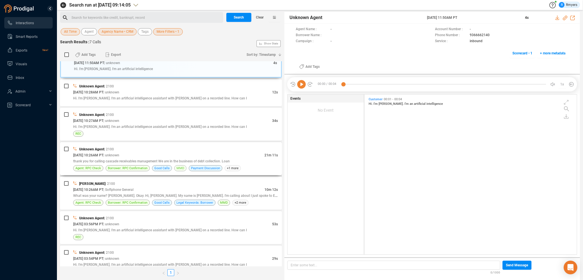
scroll to position [19, 0]
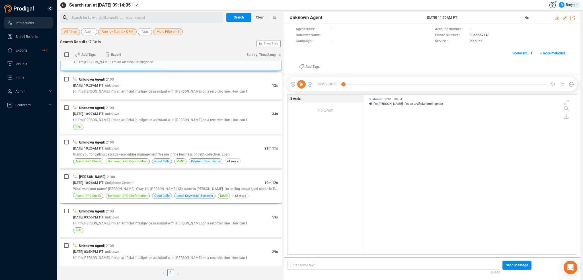
click at [129, 187] on span "What was your name? [PERSON_NAME]. Okay. Hi, [PERSON_NAME]. My name is [PERSON_…" at bounding box center [175, 188] width 205 height 5
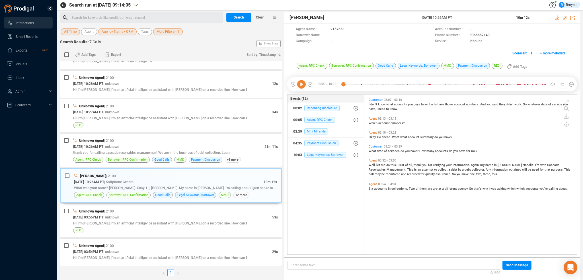
scroll to position [398, 0]
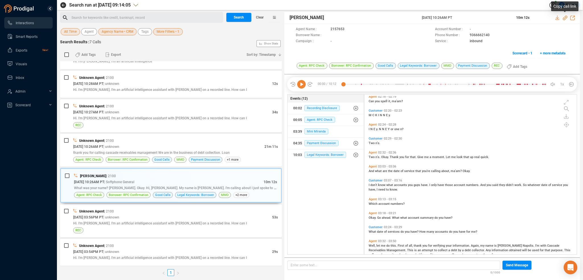
drag, startPoint x: 563, startPoint y: 17, endPoint x: 459, endPoint y: 69, distance: 116.4
click at [562, 18] on div at bounding box center [564, 18] width 19 height 6
click at [564, 17] on icon at bounding box center [564, 18] width 5 height 5
drag, startPoint x: 408, startPoint y: 18, endPoint x: 483, endPoint y: 18, distance: 74.5
click at [483, 18] on div "Frank Napoles 07 Oct 2025 @ 10:26AM PT 10m 12s" at bounding box center [431, 18] width 295 height 12
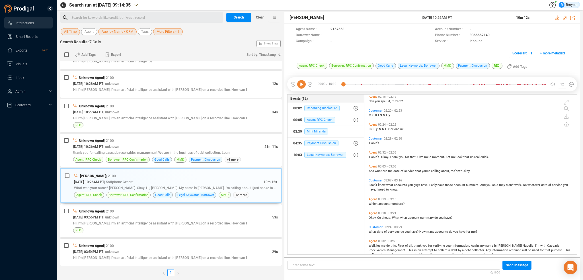
copy div "[DATE] 10:26AM PT"
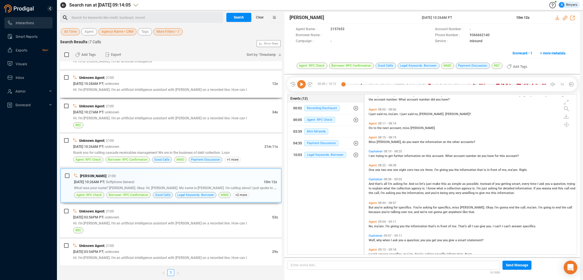
scroll to position [0, 0]
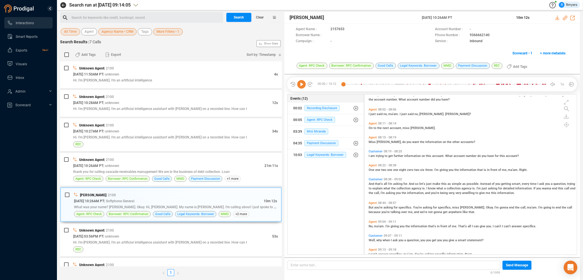
click at [84, 18] on div "Search for keywords like credit, bankrupt, record ﻿" at bounding box center [146, 17] width 150 height 9
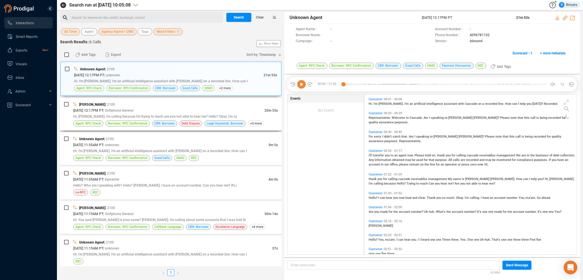
click at [177, 112] on div "[DATE] 12:17PM PT | Softphone General" at bounding box center [168, 110] width 191 height 6
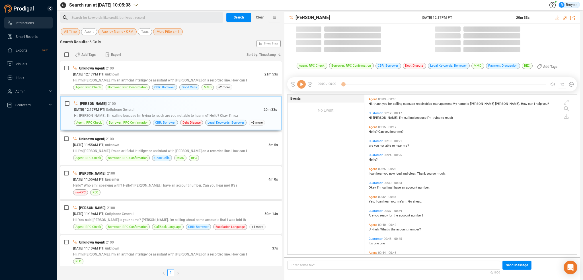
scroll to position [158, 209]
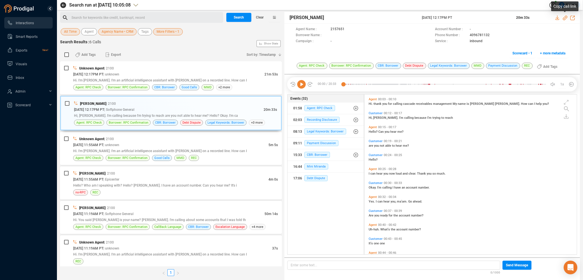
drag, startPoint x: 564, startPoint y: 17, endPoint x: 548, endPoint y: 28, distance: 19.1
click at [564, 17] on icon at bounding box center [564, 18] width 5 height 5
drag, startPoint x: 259, startPoint y: 15, endPoint x: 242, endPoint y: 22, distance: 18.3
click at [259, 16] on span "Clear" at bounding box center [260, 17] width 8 height 9
click at [75, 31] on span "Last 7 days" at bounding box center [73, 31] width 18 height 7
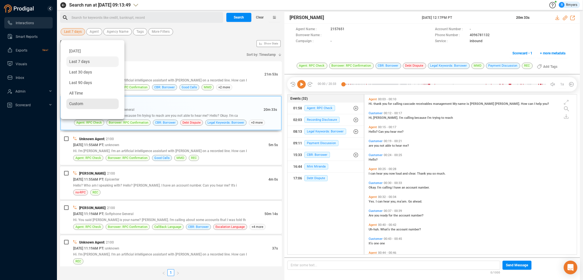
click at [77, 106] on div "Custom" at bounding box center [92, 103] width 52 height 11
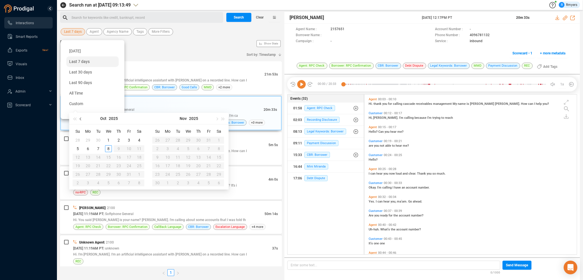
click at [82, 118] on button "button" at bounding box center [81, 118] width 6 height 11
type input "2025-09-01"
click at [88, 137] on div "1" at bounding box center [87, 140] width 7 height 7
type input "[DATE]"
click at [100, 174] on div "30" at bounding box center [98, 174] width 7 height 7
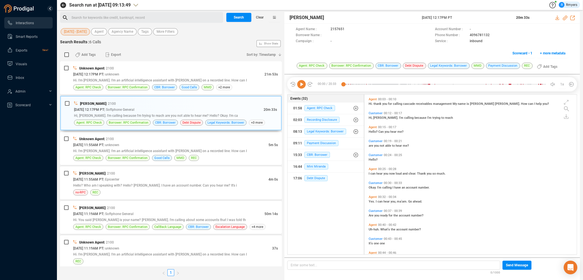
click at [89, 18] on div "Search for keywords like credit, bankrupt, record ﻿" at bounding box center [146, 17] width 150 height 9
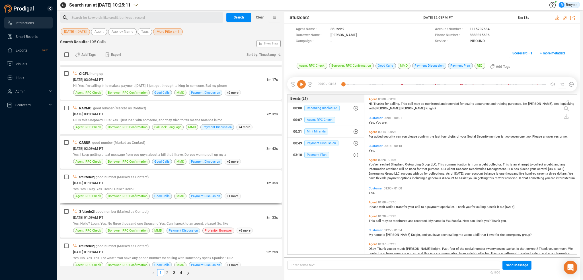
scroll to position [1512, 0]
click at [170, 272] on link "2" at bounding box center [167, 272] width 6 height 6
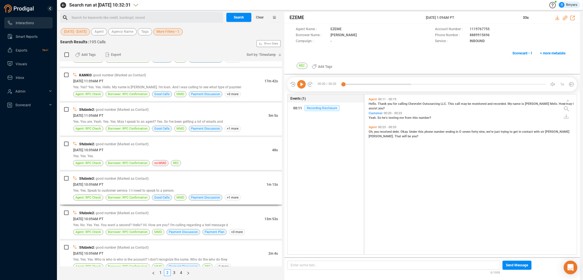
scroll to position [1394, 0]
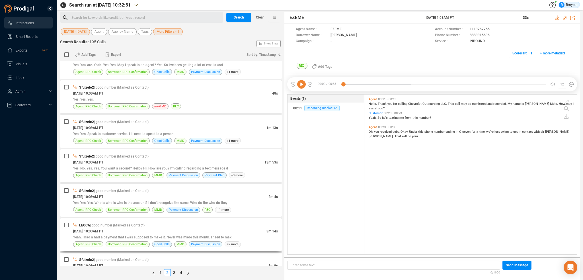
click at [133, 228] on div "09/18/2025 @ 10:09AM PT" at bounding box center [169, 231] width 193 height 6
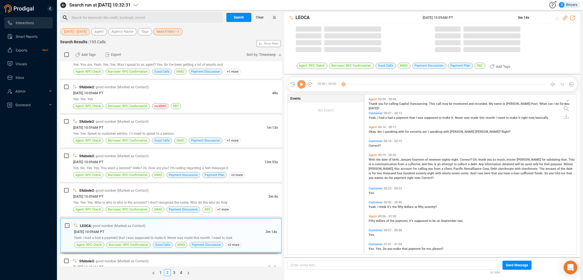
scroll to position [158, 209]
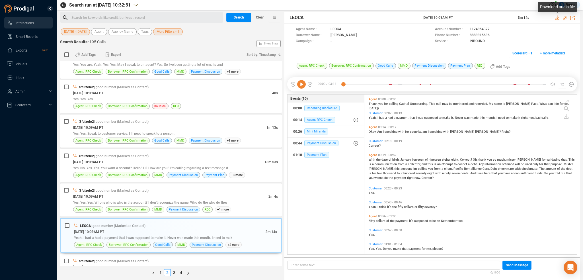
click at [558, 18] on icon at bounding box center [557, 17] width 4 height 5
click at [71, 19] on div "Search for keywords like credit, bankrupt, record ﻿" at bounding box center [145, 17] width 153 height 9
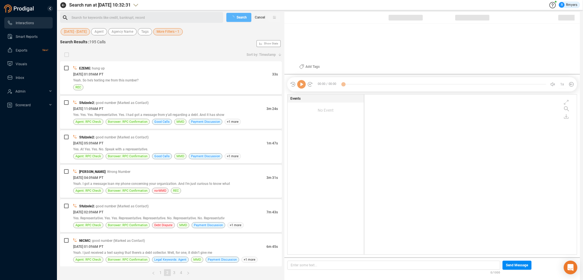
checkbox input "true"
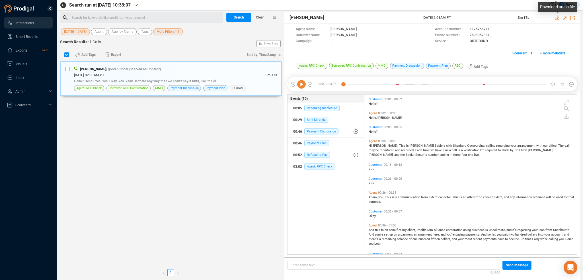
click at [556, 18] on icon at bounding box center [557, 17] width 4 height 5
click at [93, 18] on div "Search for keywords like credit, bankrupt, record ﻿" at bounding box center [146, 17] width 150 height 9
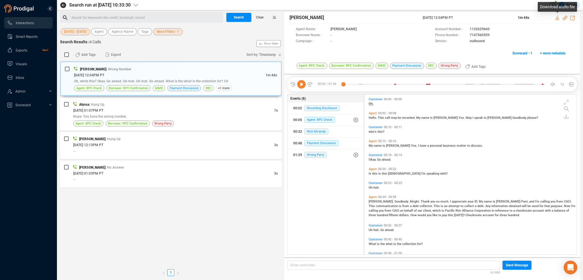
click at [557, 18] on icon at bounding box center [557, 17] width 4 height 5
click at [256, 14] on span "Clear" at bounding box center [260, 17] width 8 height 9
click at [76, 31] on span "Last 7 days" at bounding box center [73, 31] width 18 height 7
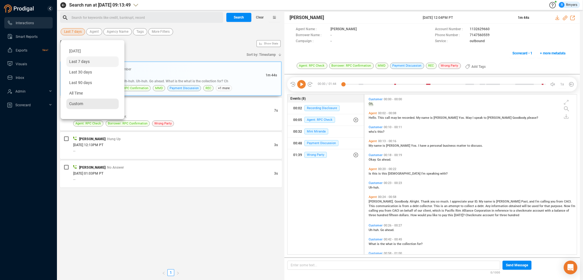
click at [74, 101] on span "Custom" at bounding box center [76, 103] width 14 height 5
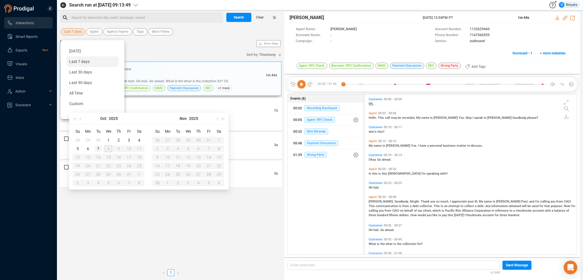
type input "[DATE]"
click at [99, 150] on div "7" at bounding box center [98, 148] width 7 height 7
type input "[DATE]"
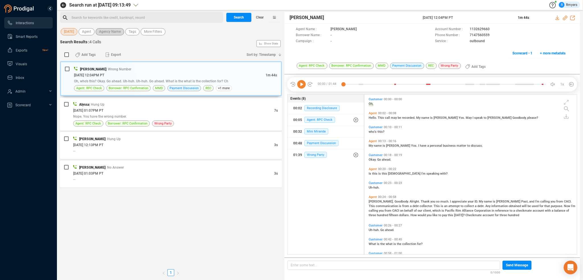
click at [115, 32] on span "Agency Name" at bounding box center [110, 31] width 22 height 7
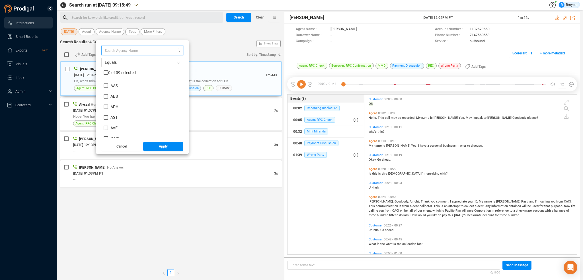
scroll to position [114, 0]
click at [108, 86] on span "CRM" at bounding box center [114, 87] width 13 height 5
click at [108, 86] on input "CRM" at bounding box center [106, 87] width 5 height 5
checkbox input "true"
click at [159, 148] on span "Apply" at bounding box center [163, 146] width 9 height 9
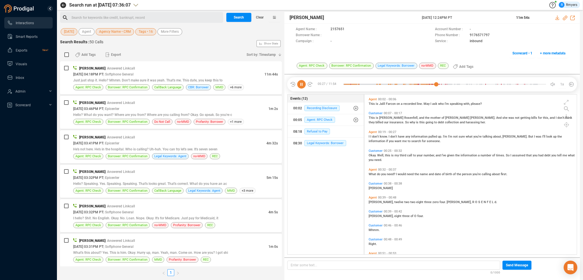
scroll to position [158, 209]
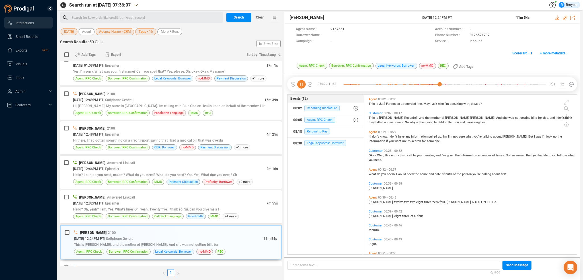
click at [303, 84] on icon at bounding box center [301, 84] width 9 height 9
click at [370, 187] on span "[PERSON_NAME]" at bounding box center [380, 188] width 24 height 4
click at [301, 84] on icon at bounding box center [301, 84] width 9 height 9
click at [377, 84] on div at bounding box center [444, 84] width 203 height 9
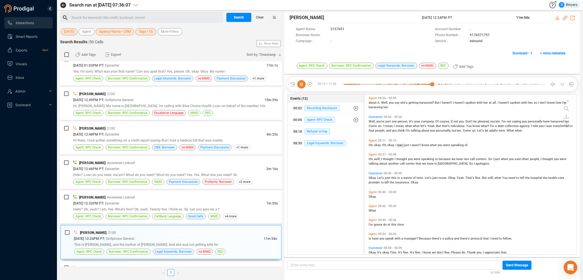
scroll to position [540, 0]
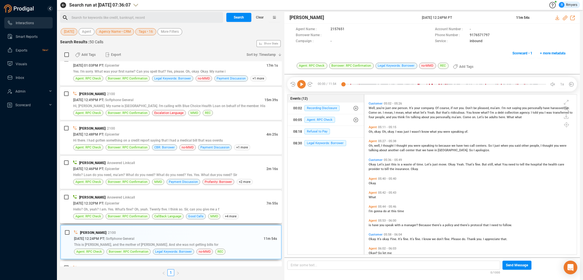
drag, startPoint x: 107, startPoint y: 206, endPoint x: 101, endPoint y: 201, distance: 7.9
click at [107, 207] on span "Hello? Oh, yeah? I am. Yes. What's fine? Oh, yeah. Twenty five. I think so. Sir…" at bounding box center [146, 209] width 146 height 4
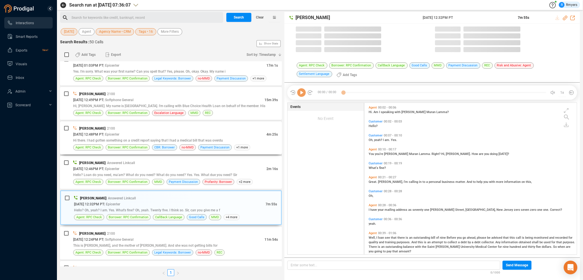
scroll to position [150, 209]
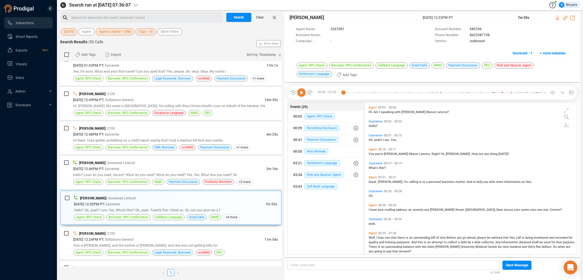
click at [304, 93] on icon at bounding box center [301, 92] width 9 height 9
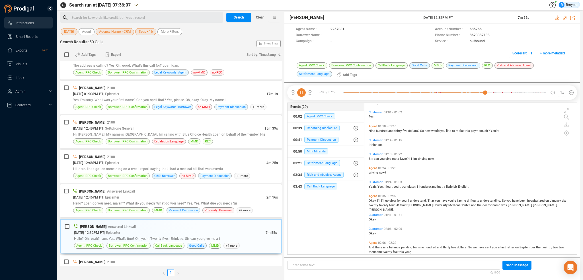
scroll to position [171, 0]
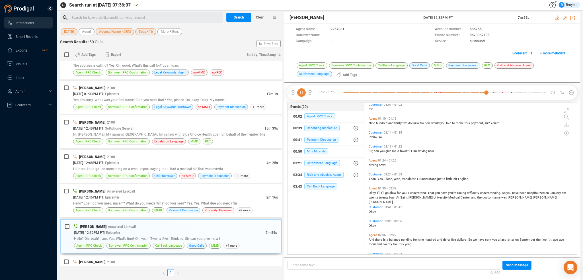
click at [373, 178] on span "Yeah." at bounding box center [372, 179] width 9 height 4
click at [564, 17] on icon at bounding box center [564, 18] width 5 height 5
drag, startPoint x: 421, startPoint y: 18, endPoint x: 473, endPoint y: 19, distance: 52.4
click at [473, 19] on div "Ganesh Shirodkar 07 Oct 2025 @ 12:32PM PT 7m 55s" at bounding box center [431, 18] width 295 height 12
copy div "07 Oct 2025 @ 12:32PM PT"
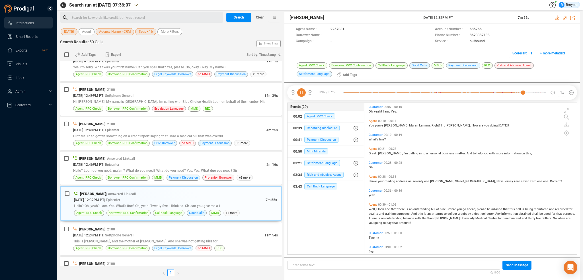
scroll to position [657, 0]
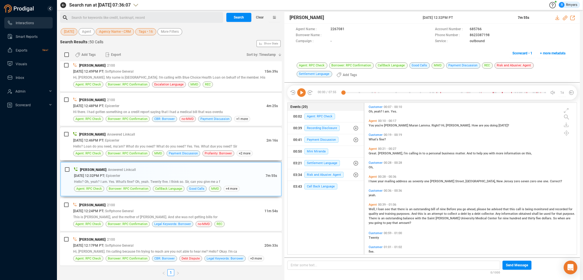
drag, startPoint x: 114, startPoint y: 145, endPoint x: 122, endPoint y: 145, distance: 7.7
click at [114, 145] on span "Hello? Loan do you need, ma'am? What do you need? What do you need? Yes. Yes. W…" at bounding box center [155, 146] width 164 height 4
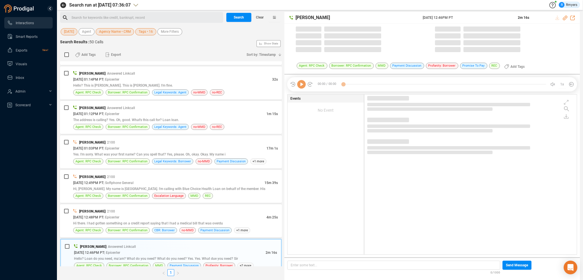
scroll to position [543, 0]
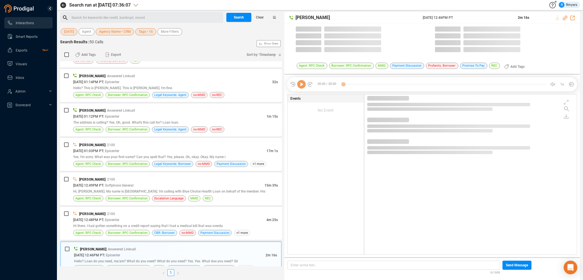
click at [299, 85] on icon at bounding box center [301, 84] width 9 height 9
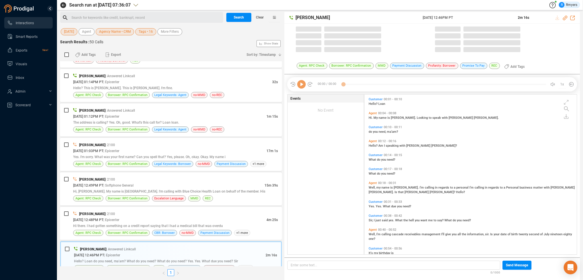
scroll to position [158, 209]
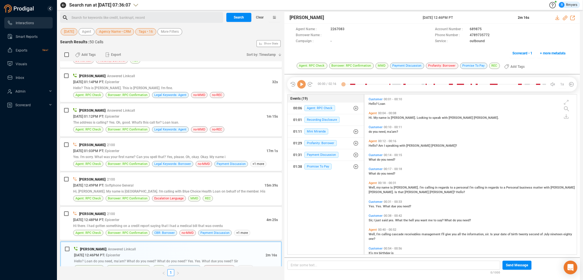
click at [302, 85] on icon at bounding box center [301, 84] width 9 height 9
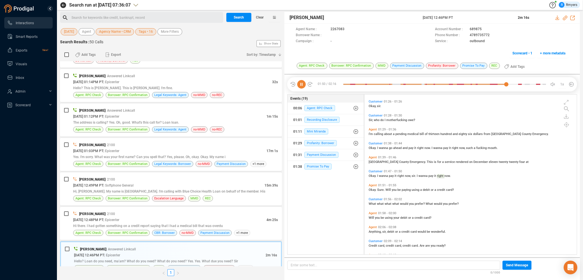
scroll to position [260, 0]
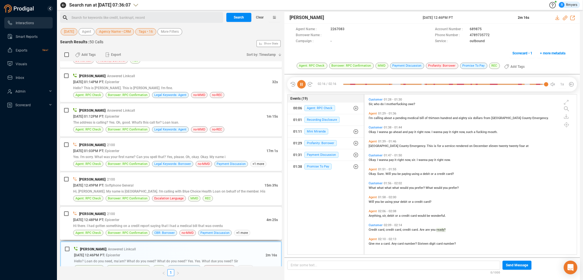
drag, startPoint x: 148, startPoint y: 220, endPoint x: 153, endPoint y: 222, distance: 5.1
click at [149, 222] on div "Hi there. I had gotten something on a credit report saying that I had a medical…" at bounding box center [175, 225] width 205 height 6
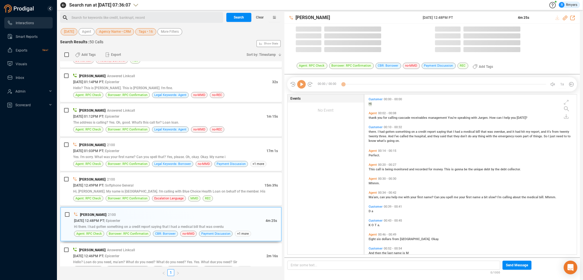
scroll to position [158, 209]
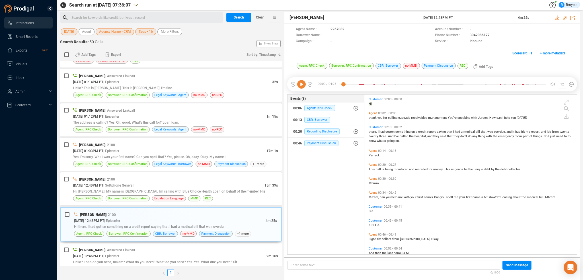
click at [301, 86] on icon at bounding box center [301, 84] width 9 height 9
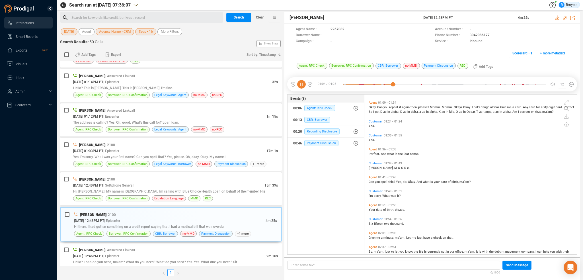
scroll to position [207, 0]
click at [175, 189] on span "Hi, [PERSON_NAME]. My name is [GEOGRAPHIC_DATA]. I'm calling with Blue Choice H…" at bounding box center [169, 191] width 192 height 4
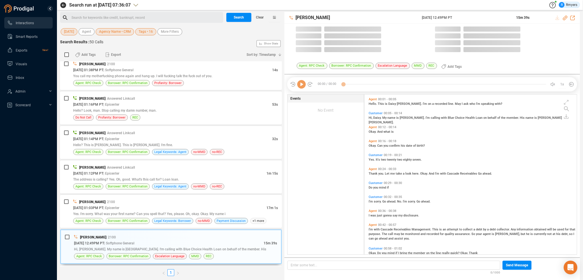
scroll to position [158, 209]
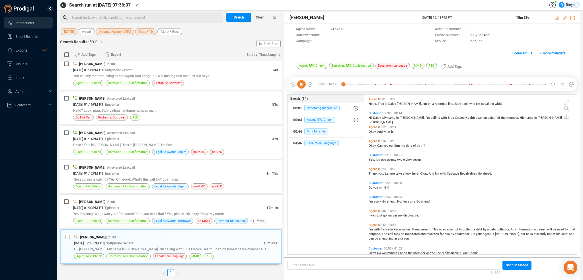
click at [300, 85] on icon at bounding box center [301, 84] width 9 height 9
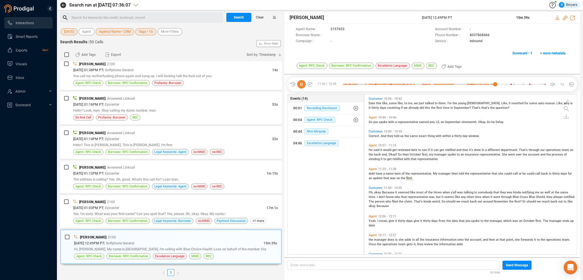
scroll to position [967, 0]
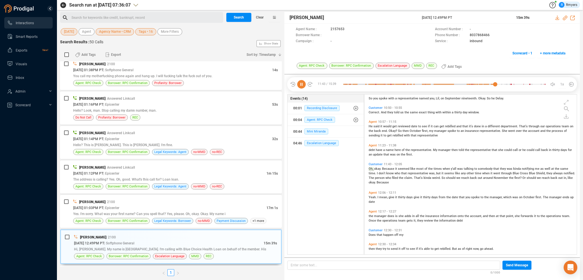
click at [301, 85] on icon at bounding box center [301, 84] width 9 height 9
click at [301, 83] on icon at bounding box center [301, 84] width 9 height 9
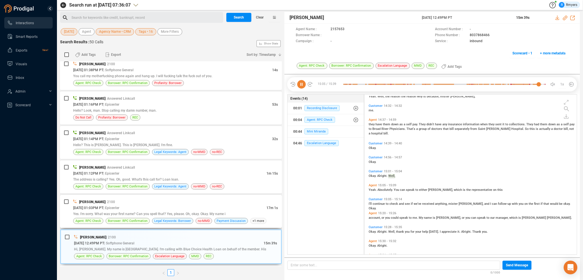
scroll to position [1306, 0]
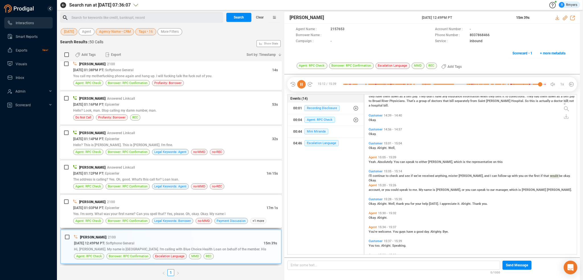
click at [139, 208] on div "10/07/2025 @ 01:03PM PT | Epicenter" at bounding box center [169, 208] width 193 height 6
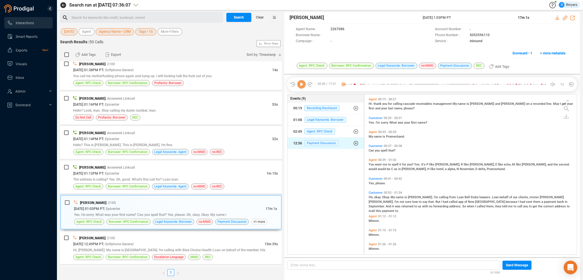
scroll to position [158, 209]
click at [300, 83] on icon at bounding box center [301, 84] width 9 height 9
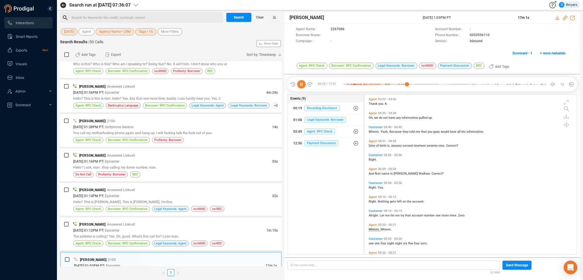
scroll to position [513, 0]
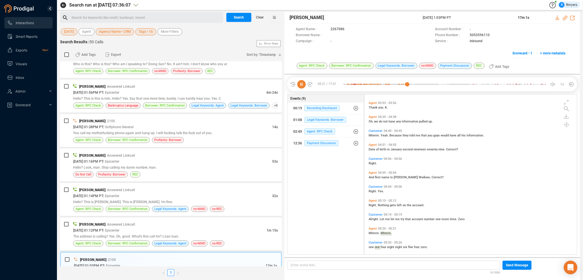
click at [301, 83] on icon at bounding box center [301, 84] width 9 height 9
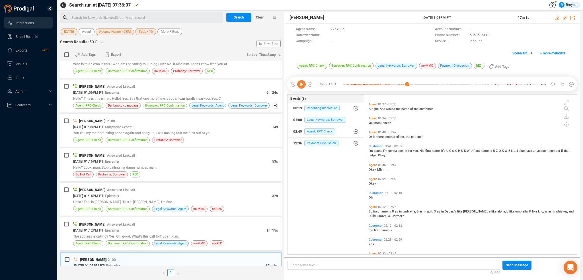
scroll to position [143, 0]
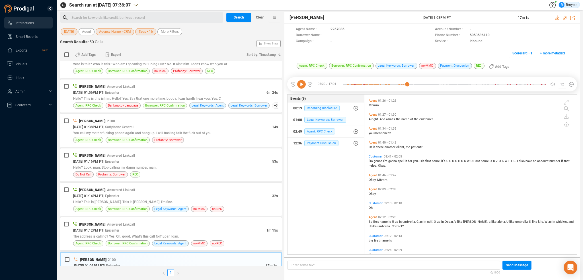
click at [369, 161] on span "I'm" at bounding box center [370, 161] width 5 height 4
click at [373, 162] on span "gonna" at bounding box center [377, 161] width 9 height 4
click at [296, 86] on div at bounding box center [301, 84] width 23 height 9
click at [300, 84] on icon at bounding box center [301, 84] width 9 height 9
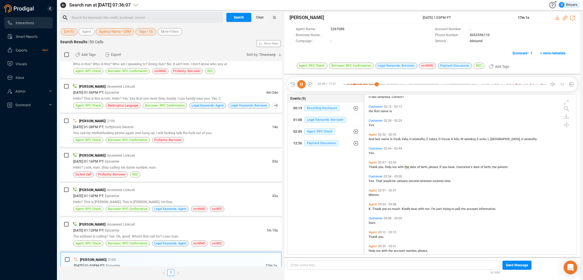
scroll to position [286, 0]
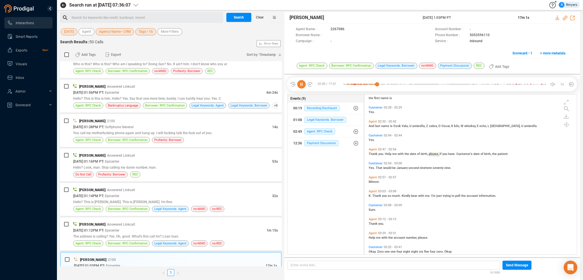
click at [377, 194] on span "Thank" at bounding box center [377, 196] width 10 height 4
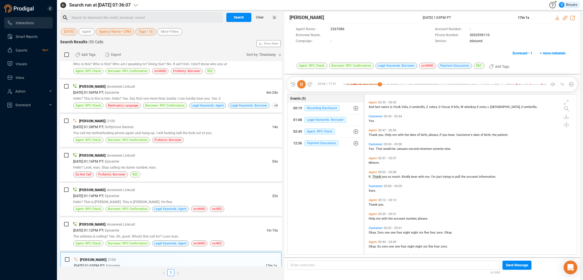
scroll to position [342, 0]
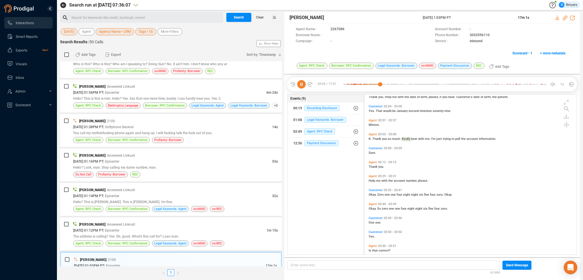
click at [374, 179] on span "Help" at bounding box center [371, 181] width 7 height 4
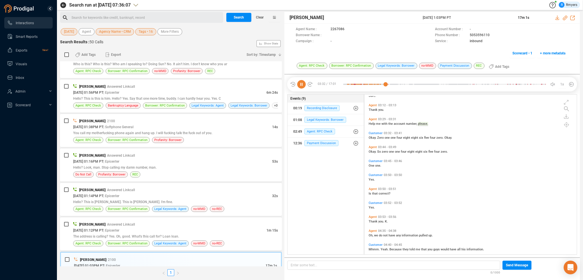
scroll to position [399, 0]
click at [373, 236] on span "Oh," at bounding box center [370, 235] width 5 height 4
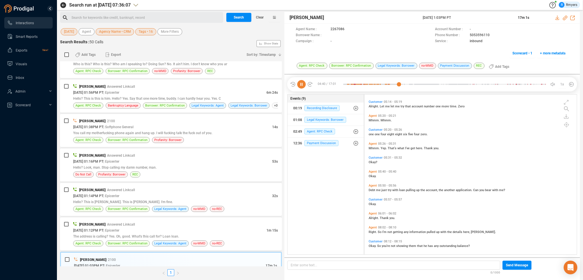
scroll to position [627, 0]
click at [375, 187] on span "Debt" at bounding box center [371, 189] width 7 height 4
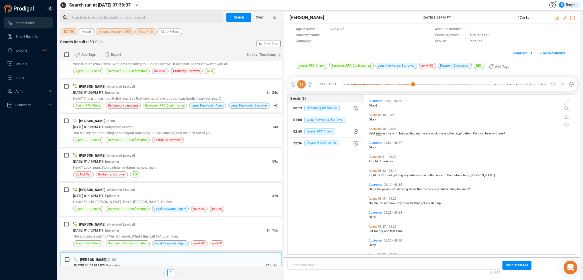
scroll to position [712, 0]
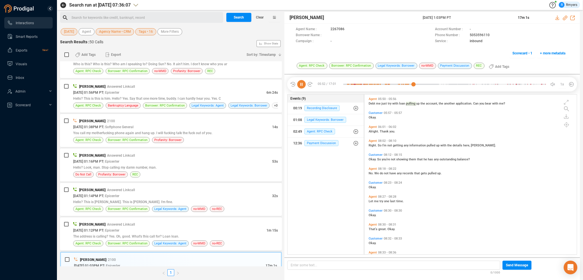
click at [375, 148] on div "Agent 08:02 - 08:10 Right. So I'm not getting any information pulled up with th…" at bounding box center [471, 144] width 209 height 14
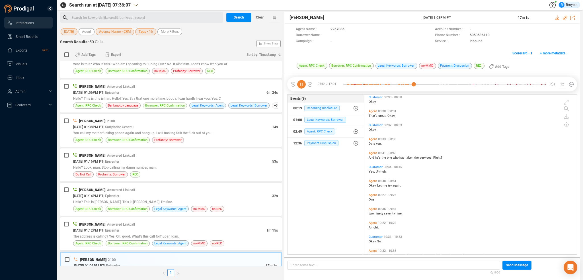
scroll to position [826, 0]
click at [379, 158] on div "Agent 08:41 - 08:43 And he's the one who has taken the services. Right?" at bounding box center [471, 154] width 209 height 11
click at [378, 156] on span "he's" at bounding box center [378, 157] width 7 height 4
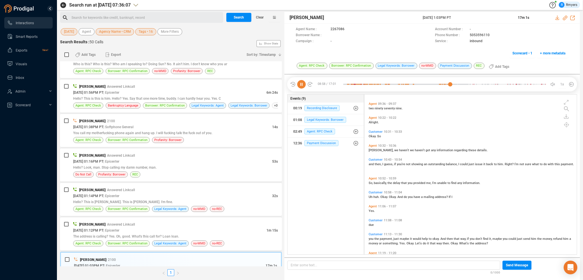
scroll to position [883, 0]
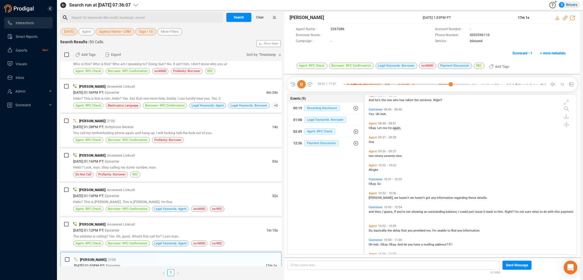
click at [373, 198] on span "Jasmine," at bounding box center [381, 198] width 26 height 4
click at [565, 17] on icon at bounding box center [564, 18] width 5 height 5
drag, startPoint x: 422, startPoint y: 16, endPoint x: 474, endPoint y: 17, distance: 52.1
click at [474, 17] on div "Premchand Rawat 07 Oct 2025 @ 1:03PM PT 17m 1s" at bounding box center [431, 18] width 295 height 12
copy div "07 Oct 2025 @ 1:03PM PT"
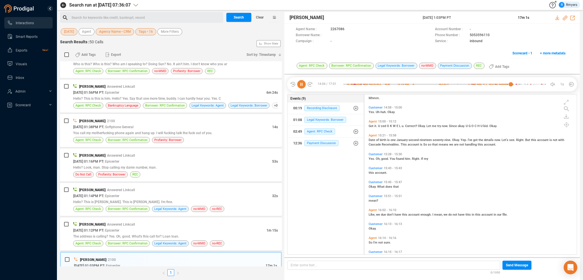
scroll to position [1679, 0]
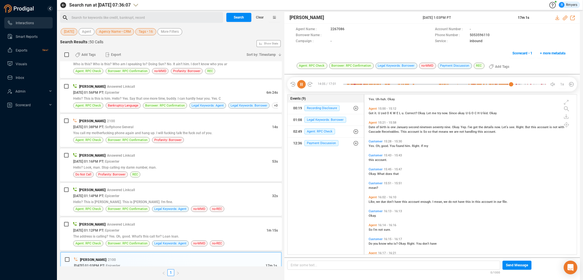
click at [376, 201] on span "we" at bounding box center [378, 202] width 5 height 4
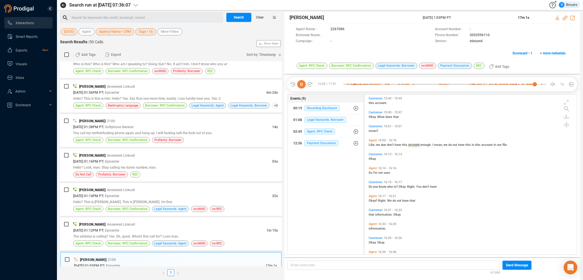
scroll to position [1736, 0]
click at [372, 173] on span "So" at bounding box center [370, 173] width 5 height 4
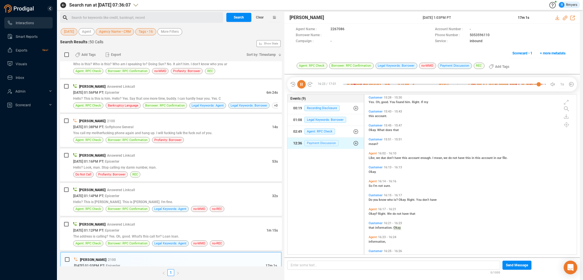
scroll to position [1723, 0]
click at [302, 84] on icon at bounding box center [301, 84] width 9 height 9
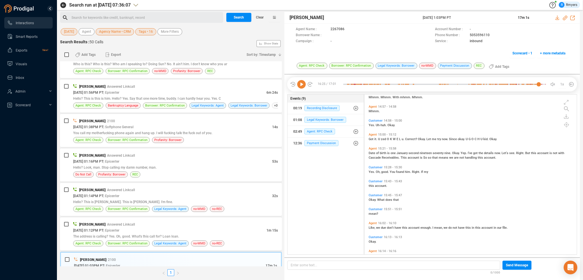
scroll to position [1666, 0]
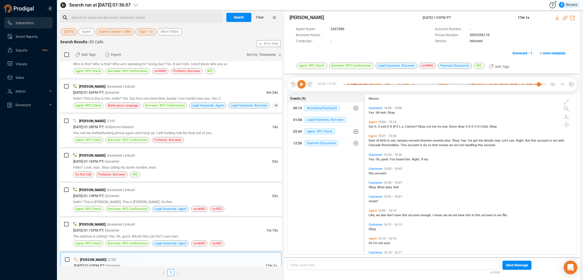
click at [372, 215] on span "Like," at bounding box center [371, 215] width 7 height 4
click at [300, 87] on icon at bounding box center [301, 84] width 9 height 9
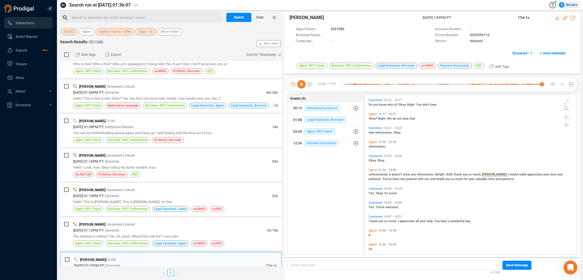
scroll to position [1865, 0]
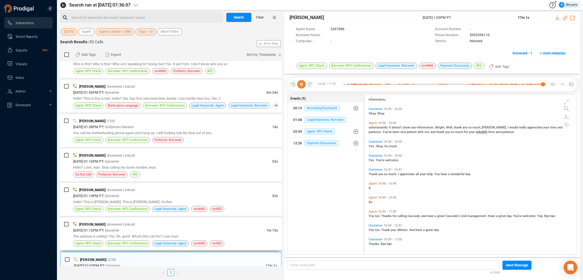
click at [124, 233] on div "The address is calling? Yes. Oh, good. What's this call for? Loan loan." at bounding box center [175, 236] width 205 height 6
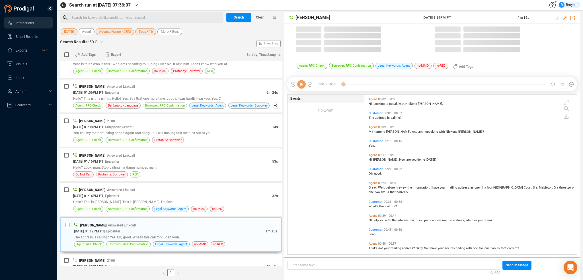
scroll to position [158, 209]
